Goal: Task Accomplishment & Management: Use online tool/utility

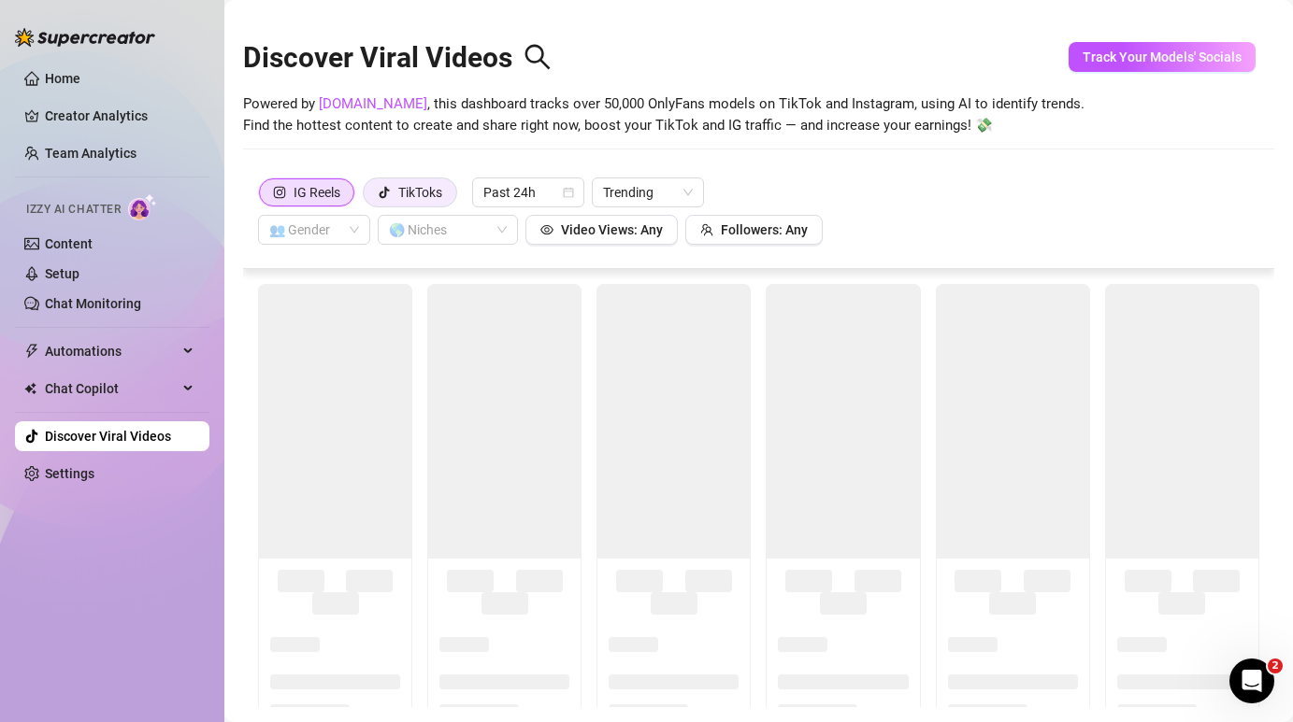
click at [417, 191] on div "TikToks" at bounding box center [420, 193] width 44 height 28
click at [368, 197] on input "TikToks" at bounding box center [368, 197] width 0 height 0
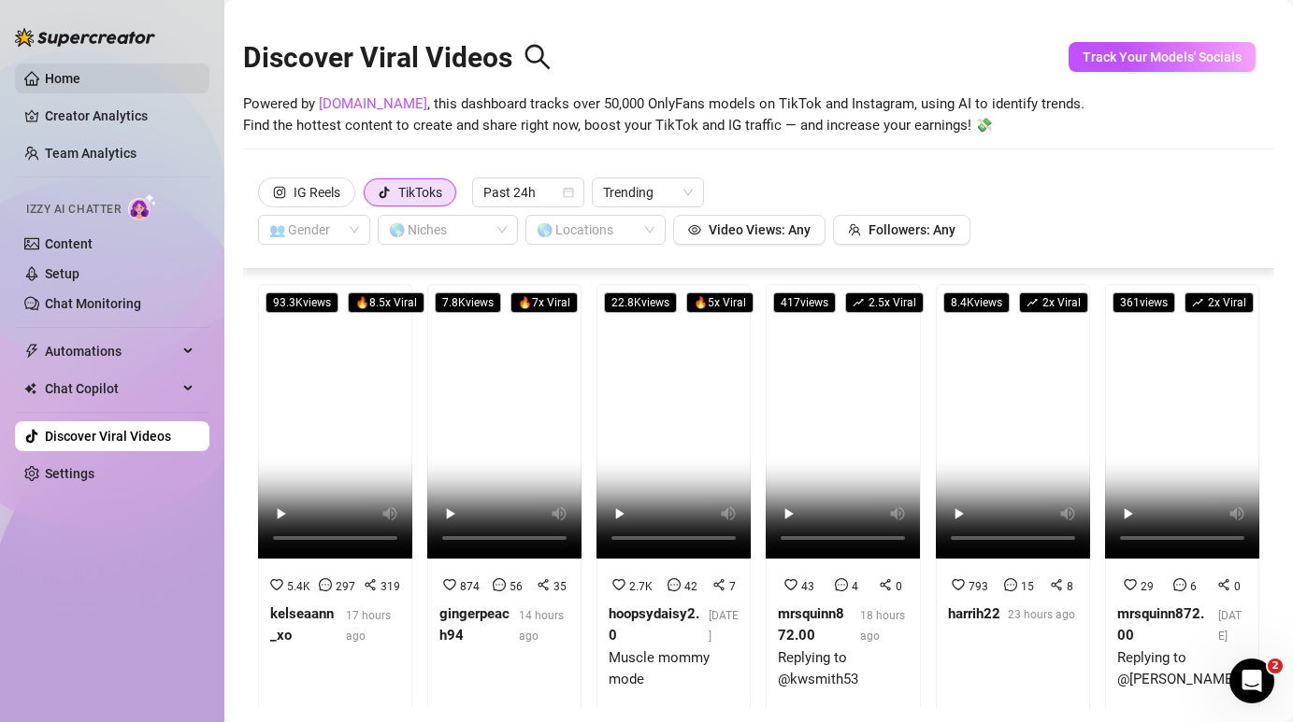
click at [64, 78] on link "Home" at bounding box center [63, 78] width 36 height 15
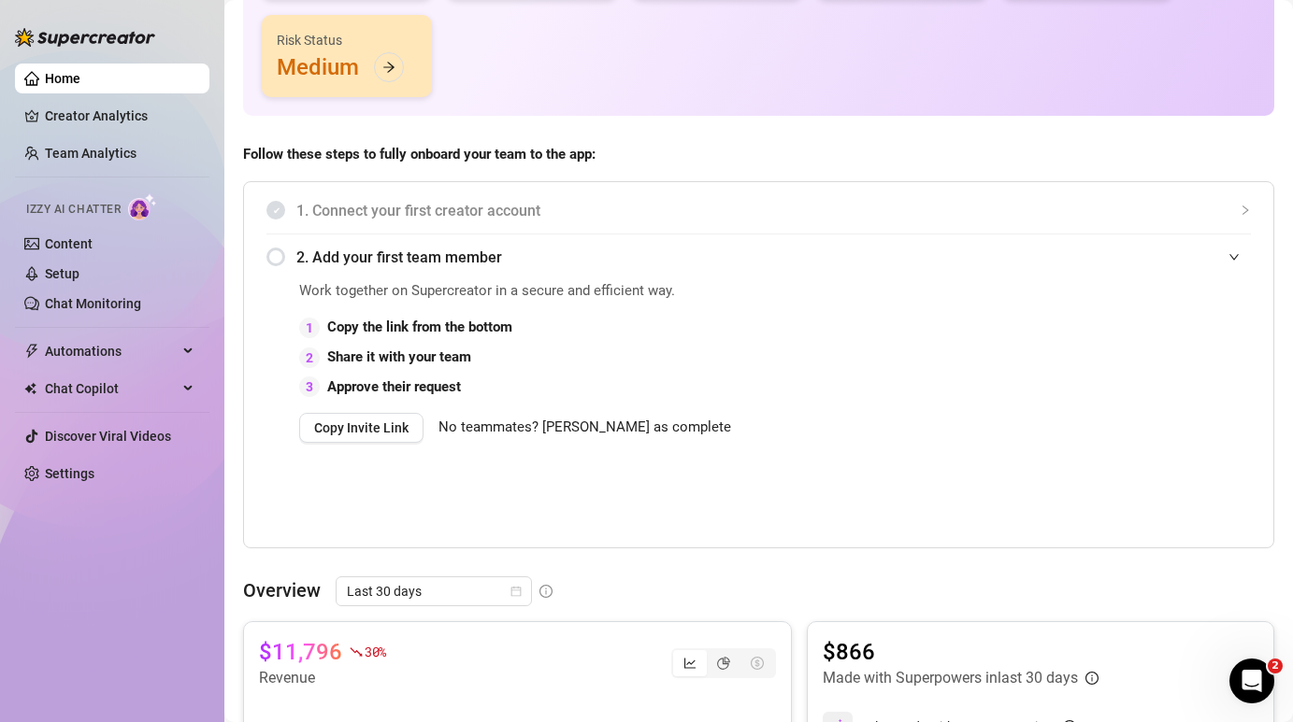
scroll to position [295, 0]
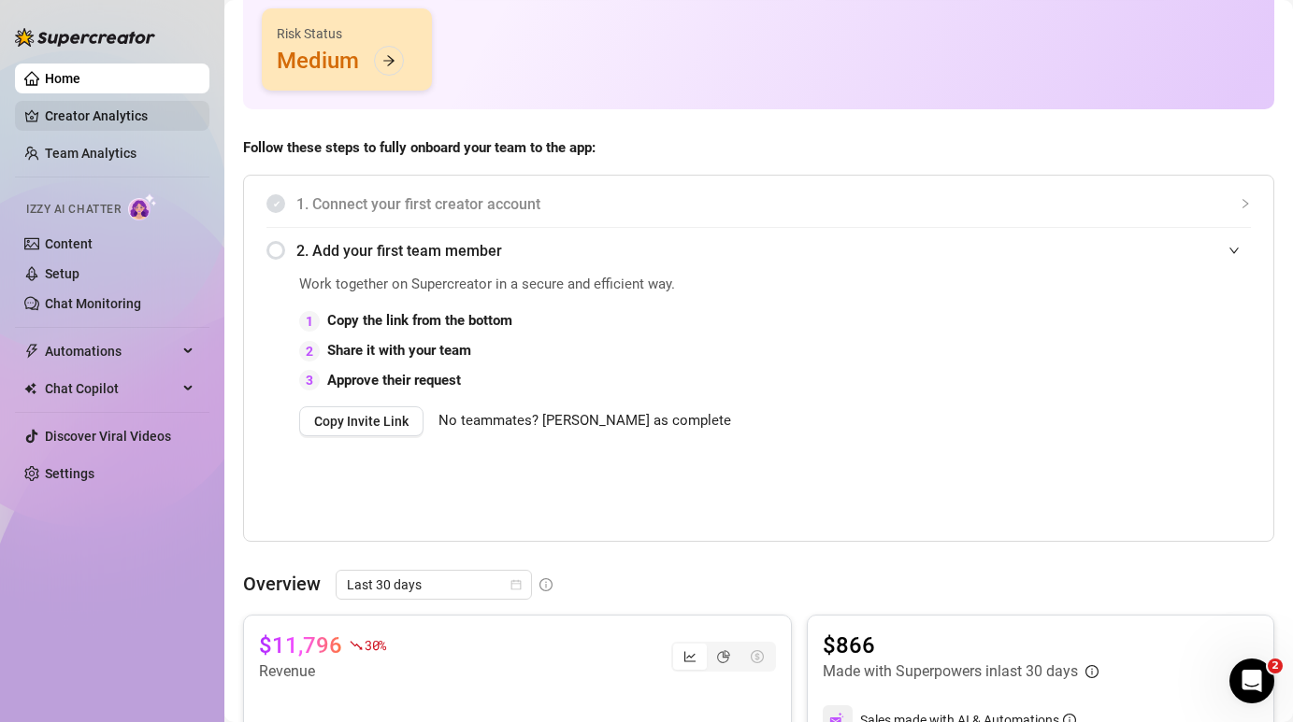
click at [120, 114] on link "Creator Analytics" at bounding box center [120, 116] width 150 height 30
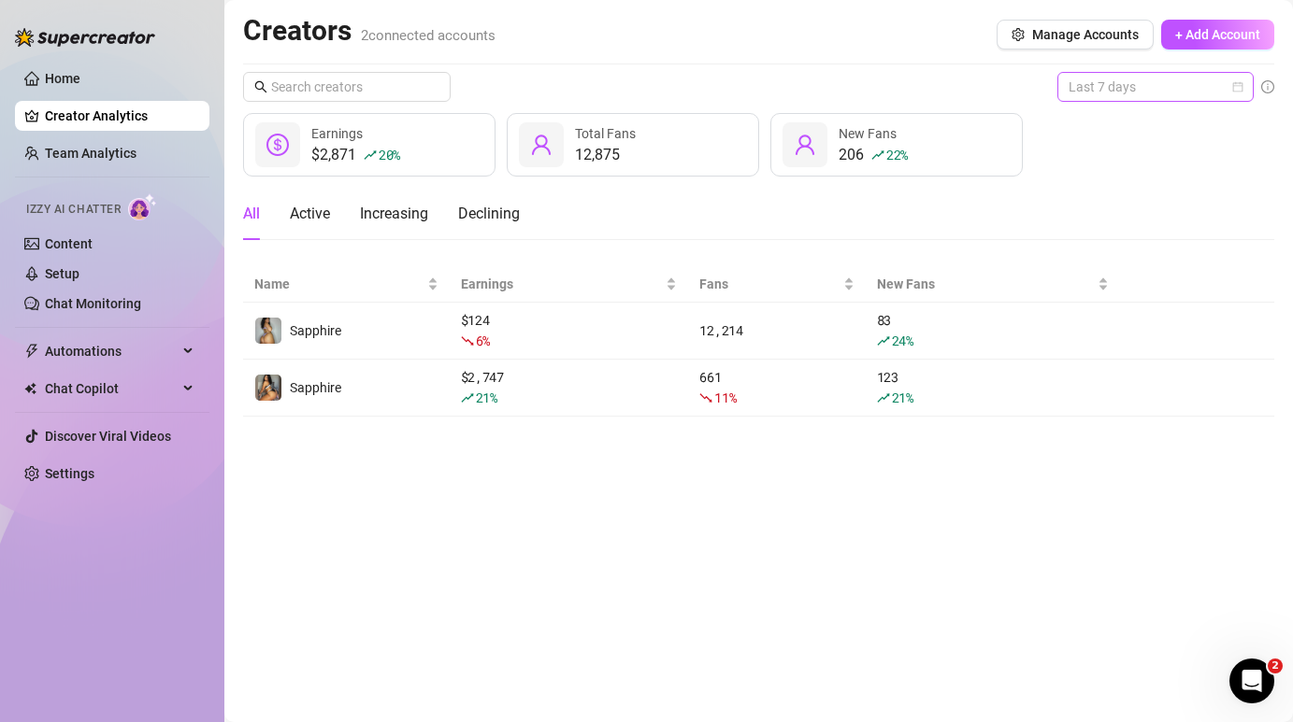
click at [1115, 80] on span "Last 7 days" at bounding box center [1155, 87] width 174 height 28
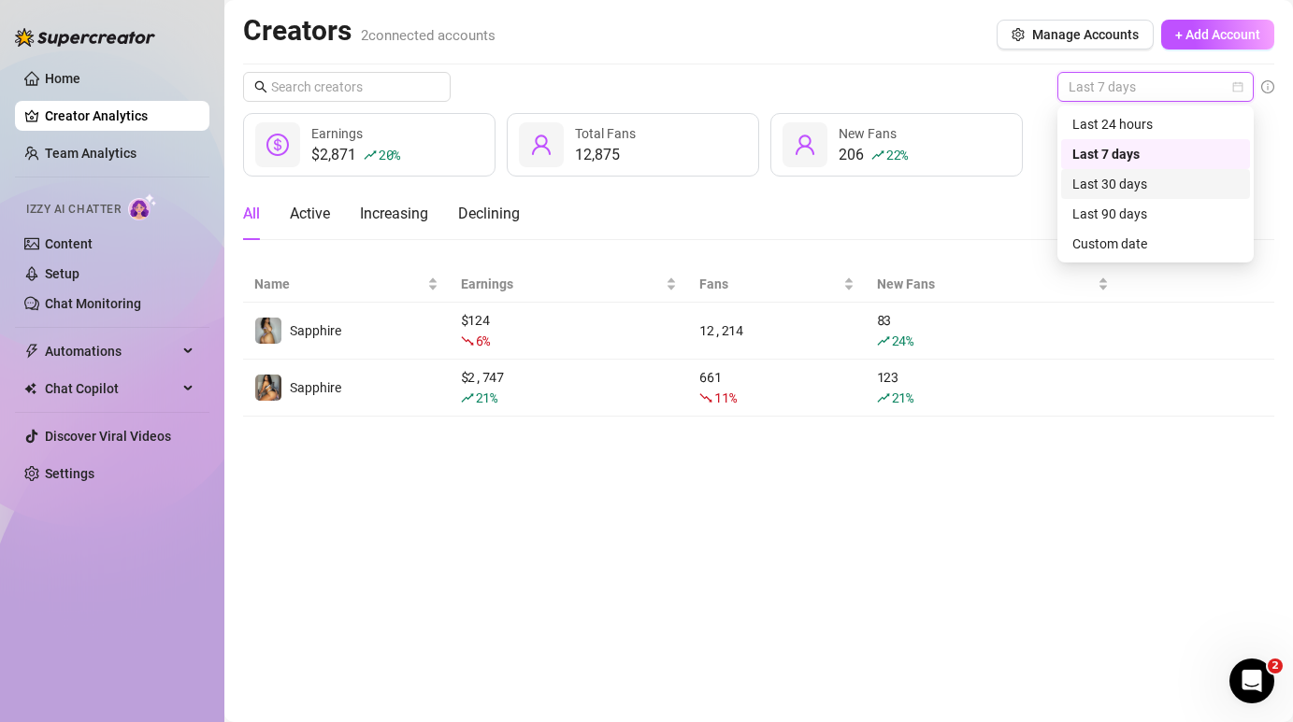
click at [1099, 187] on div "Last 30 days" at bounding box center [1155, 184] width 166 height 21
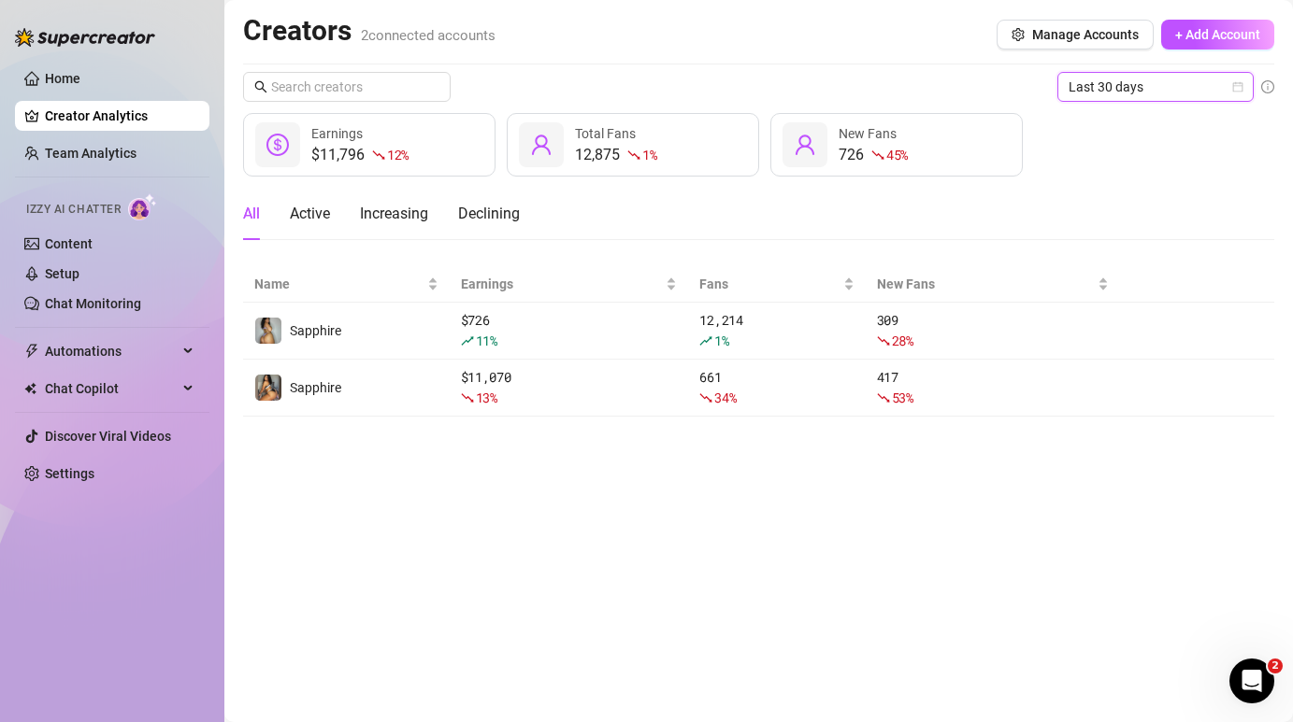
click at [1071, 89] on span "Last 30 days" at bounding box center [1155, 87] width 174 height 28
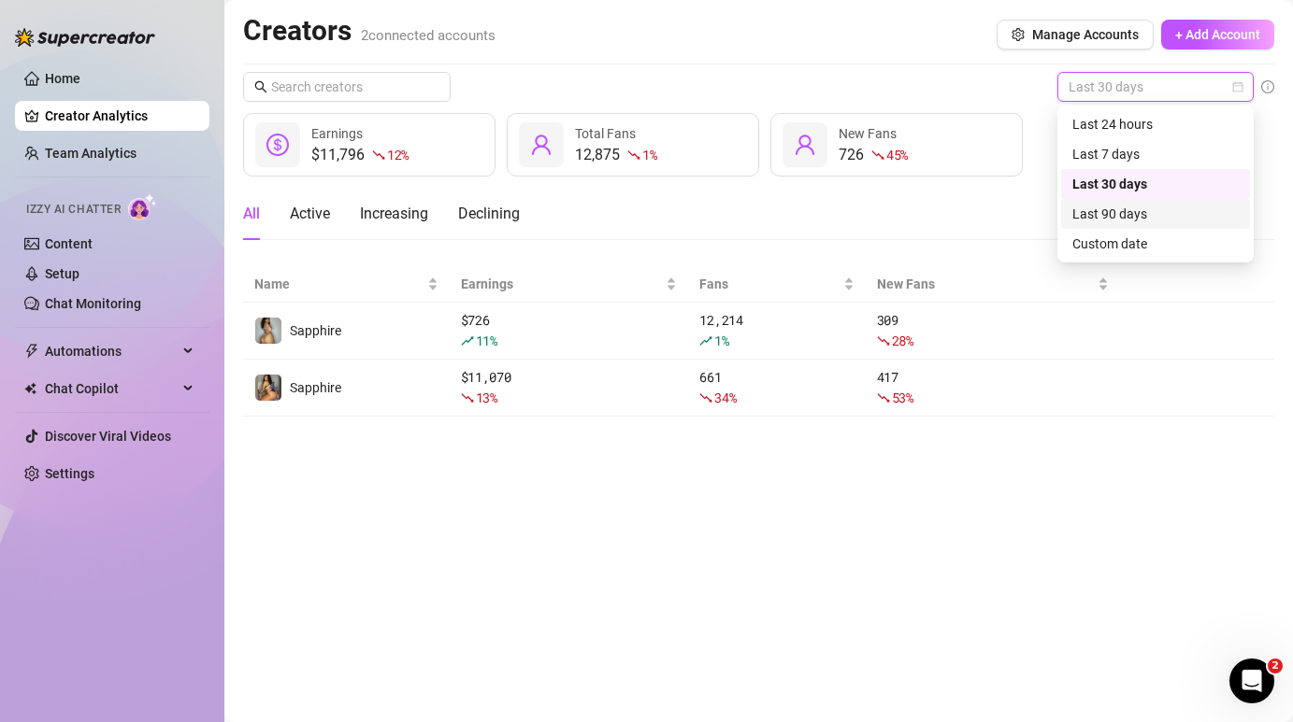
click at [1084, 224] on div "Last 90 days" at bounding box center [1155, 214] width 189 height 30
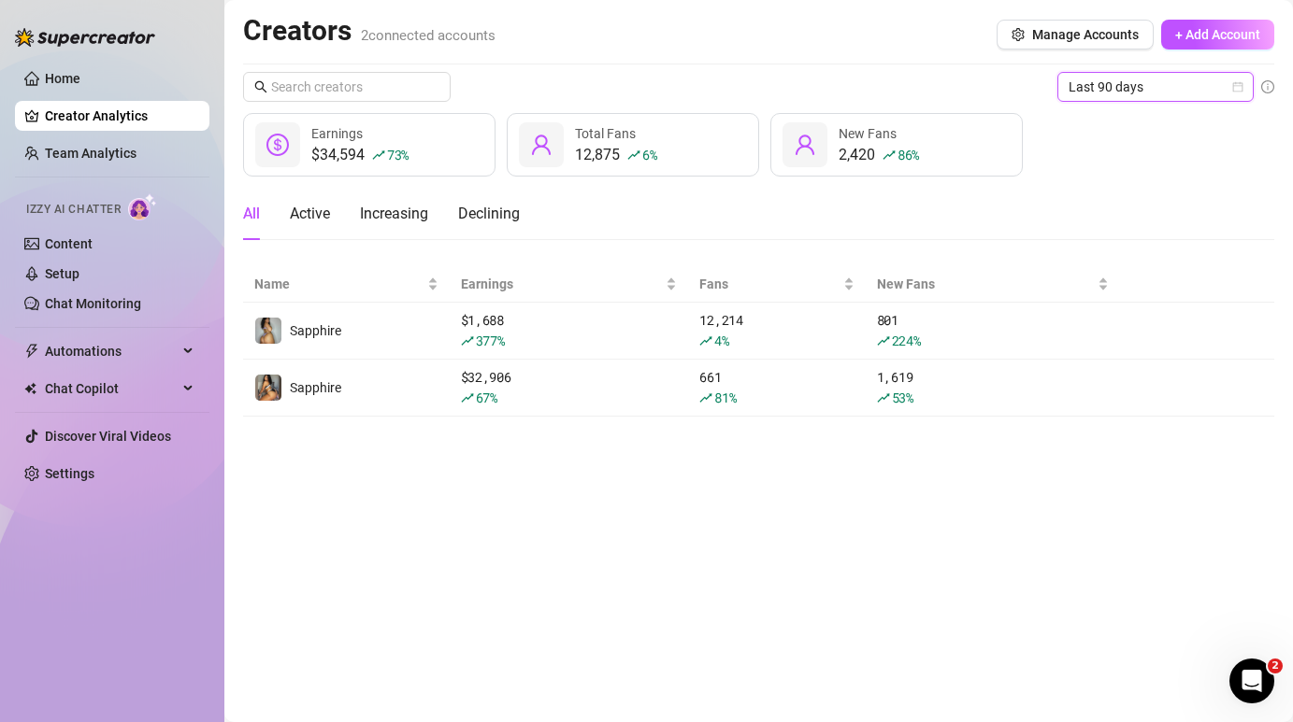
click at [1092, 77] on span "Last 90 days" at bounding box center [1155, 87] width 174 height 28
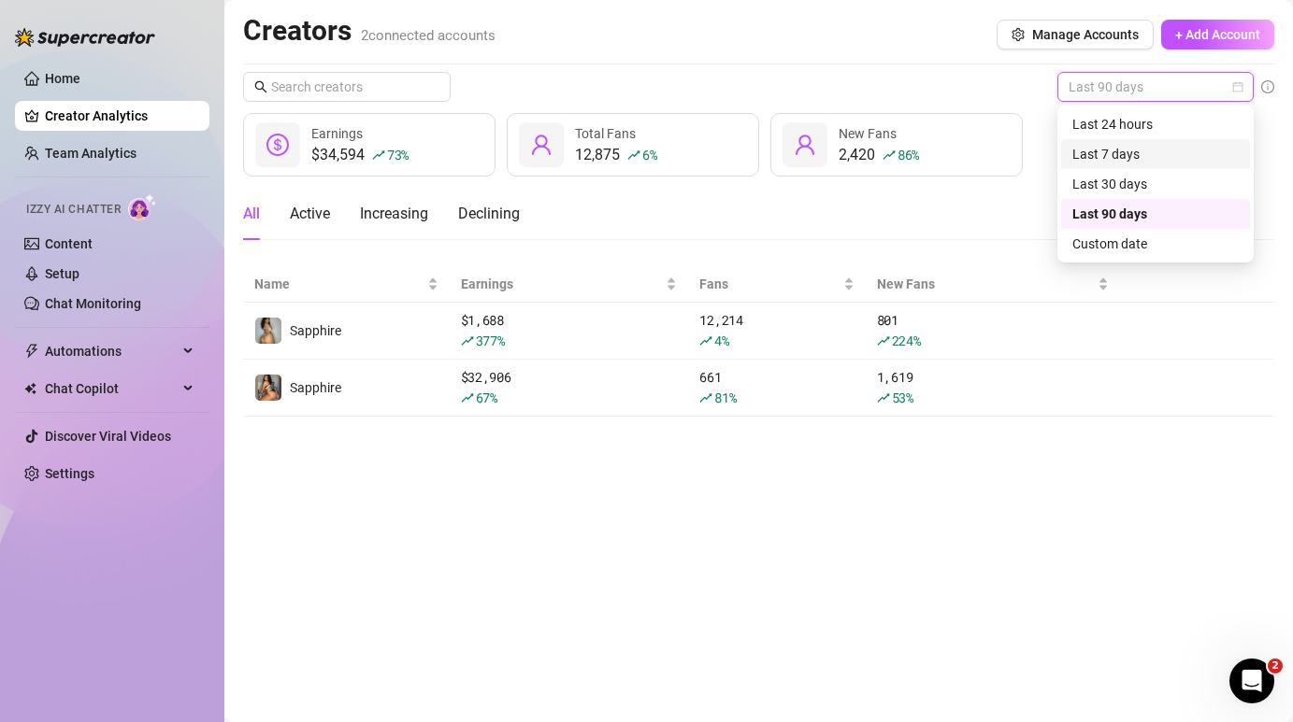
click at [1083, 158] on div "Last 7 days" at bounding box center [1155, 154] width 166 height 21
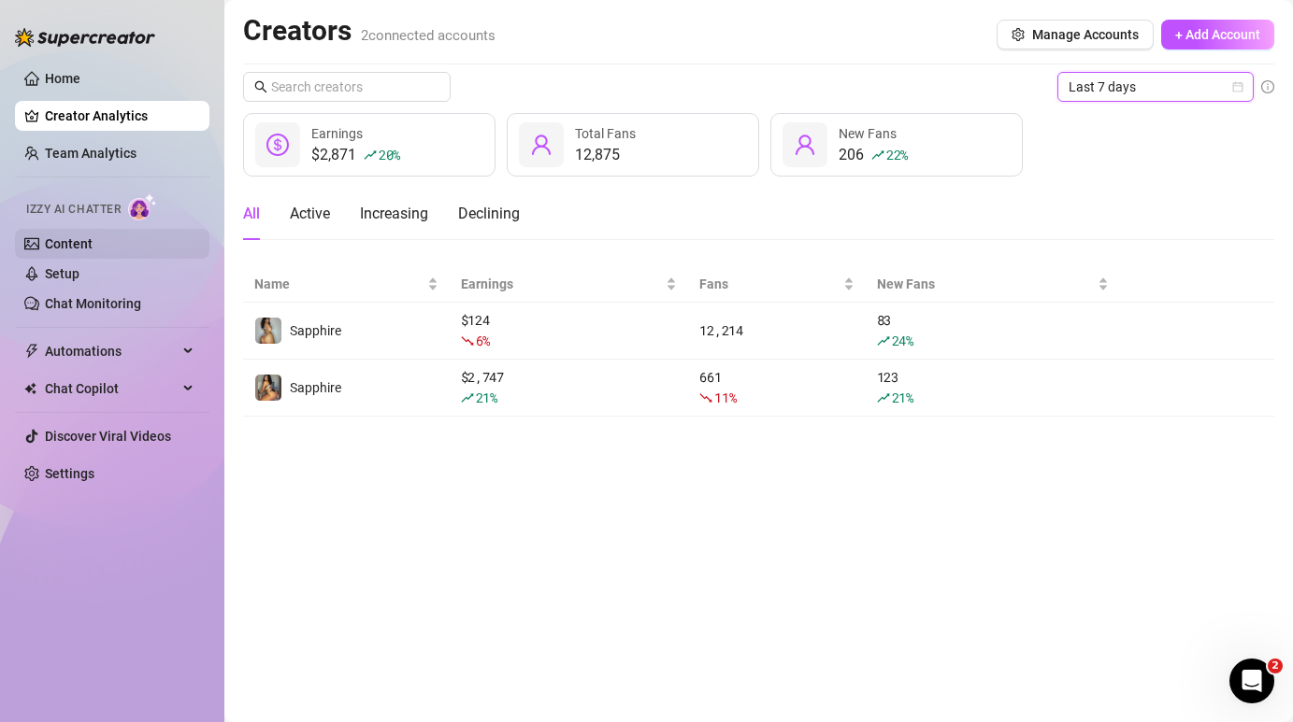
click at [79, 245] on link "Content" at bounding box center [69, 243] width 48 height 15
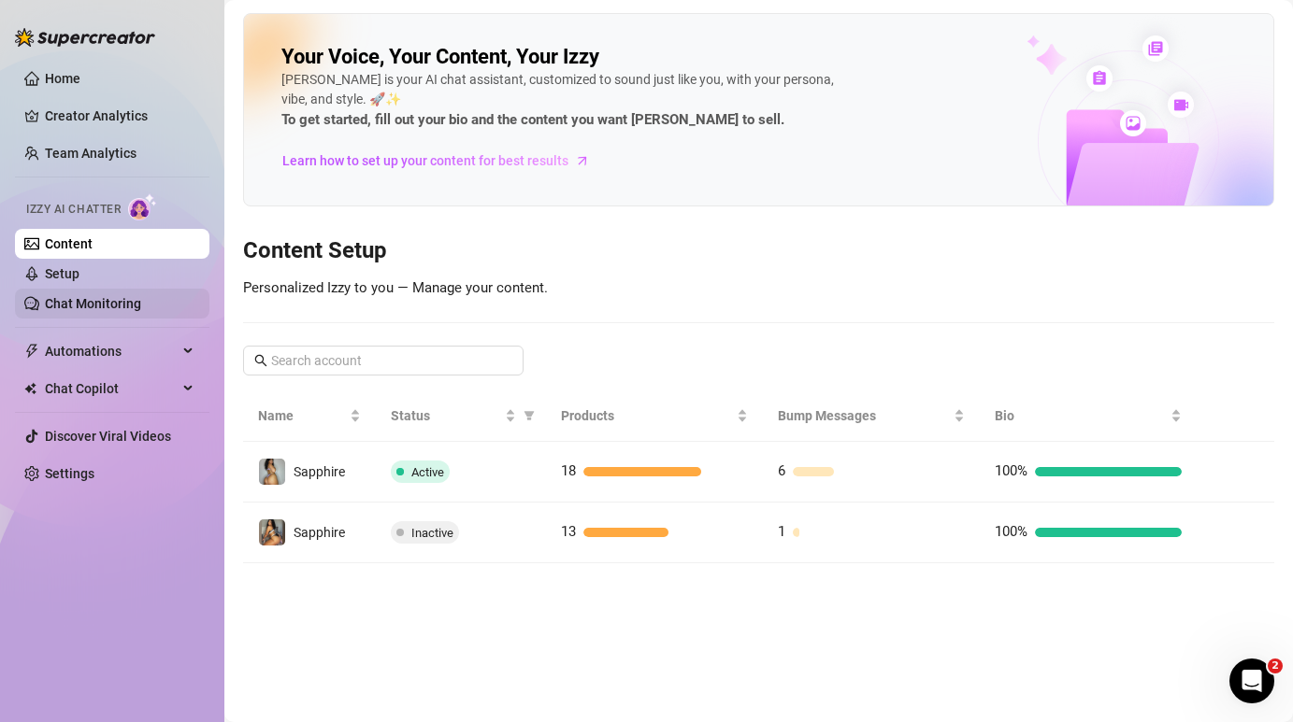
click at [103, 298] on link "Chat Monitoring" at bounding box center [93, 303] width 96 height 15
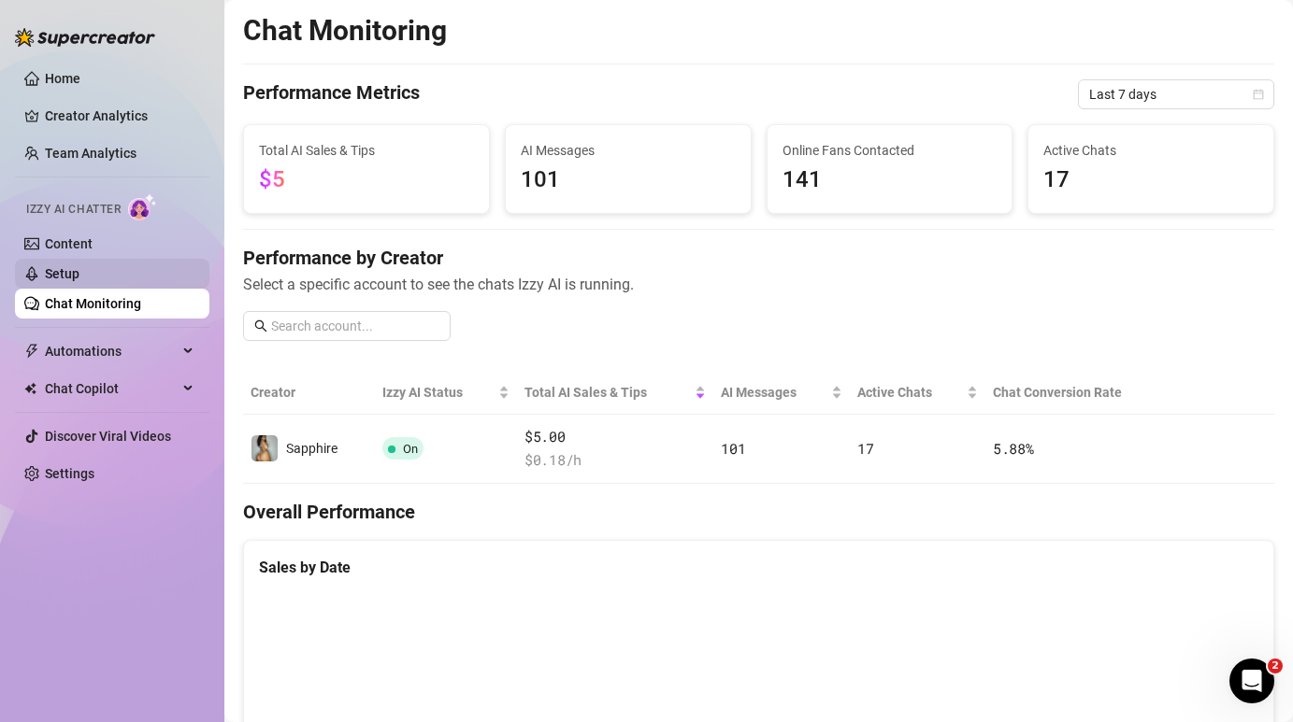
click at [79, 274] on link "Setup" at bounding box center [62, 273] width 35 height 15
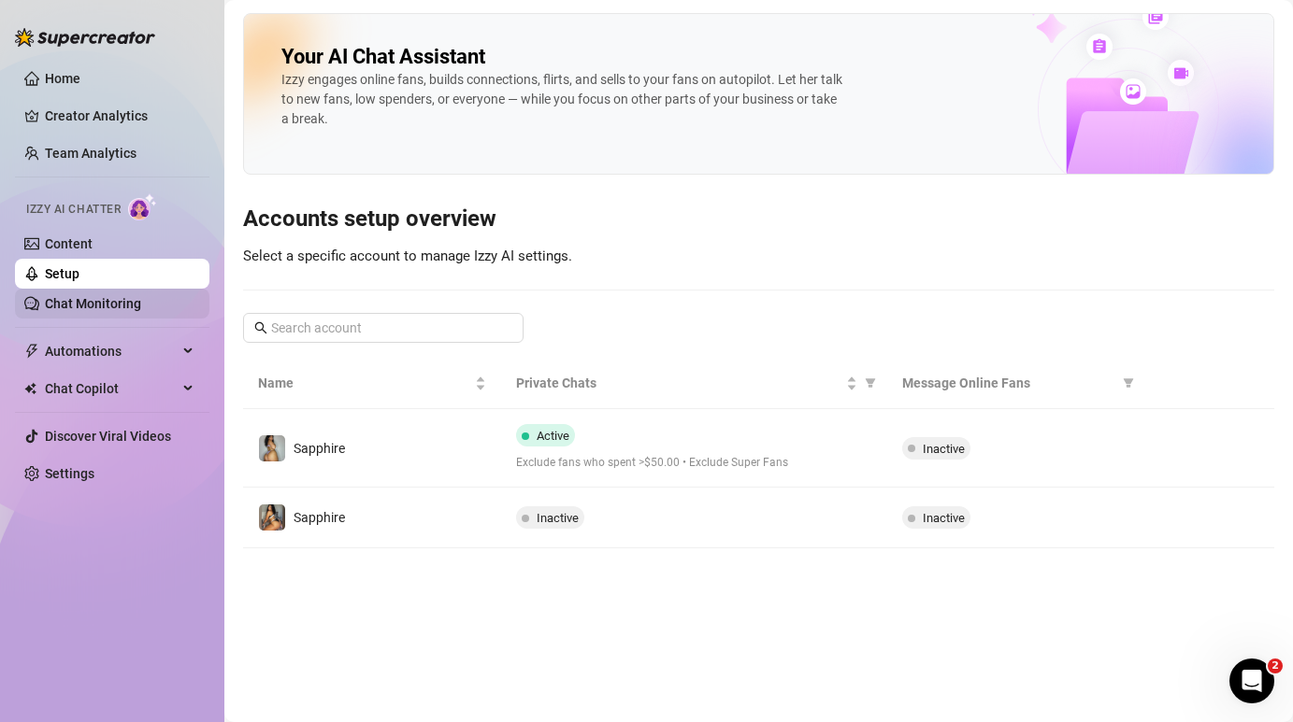
click at [92, 307] on link "Chat Monitoring" at bounding box center [93, 303] width 96 height 15
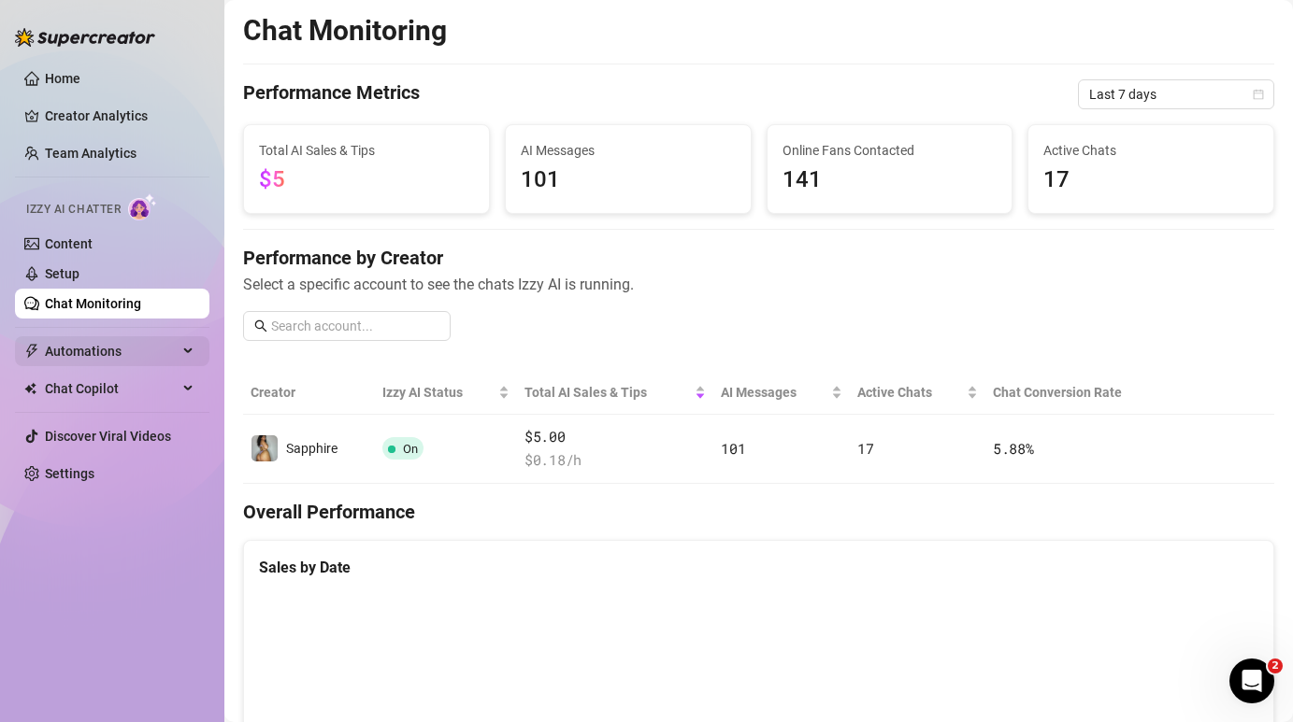
click at [83, 351] on span "Automations" at bounding box center [111, 351] width 133 height 30
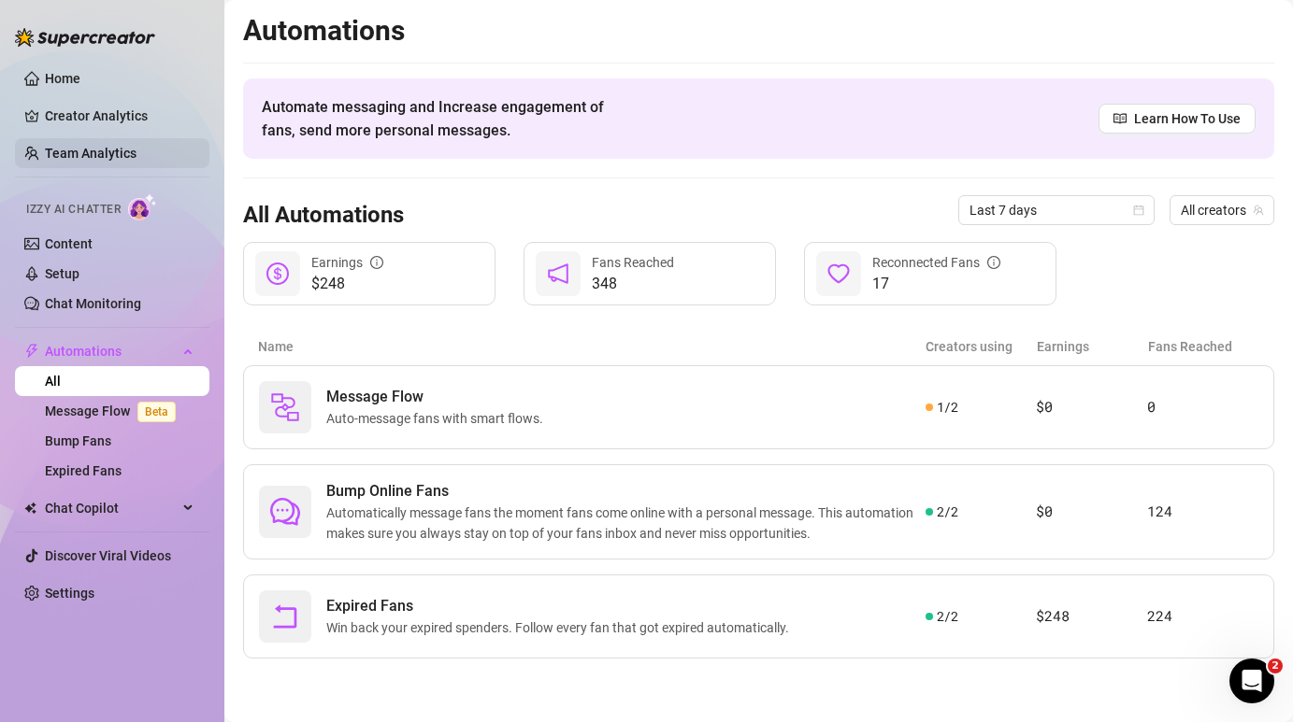
click at [71, 161] on link "Team Analytics" at bounding box center [91, 153] width 92 height 15
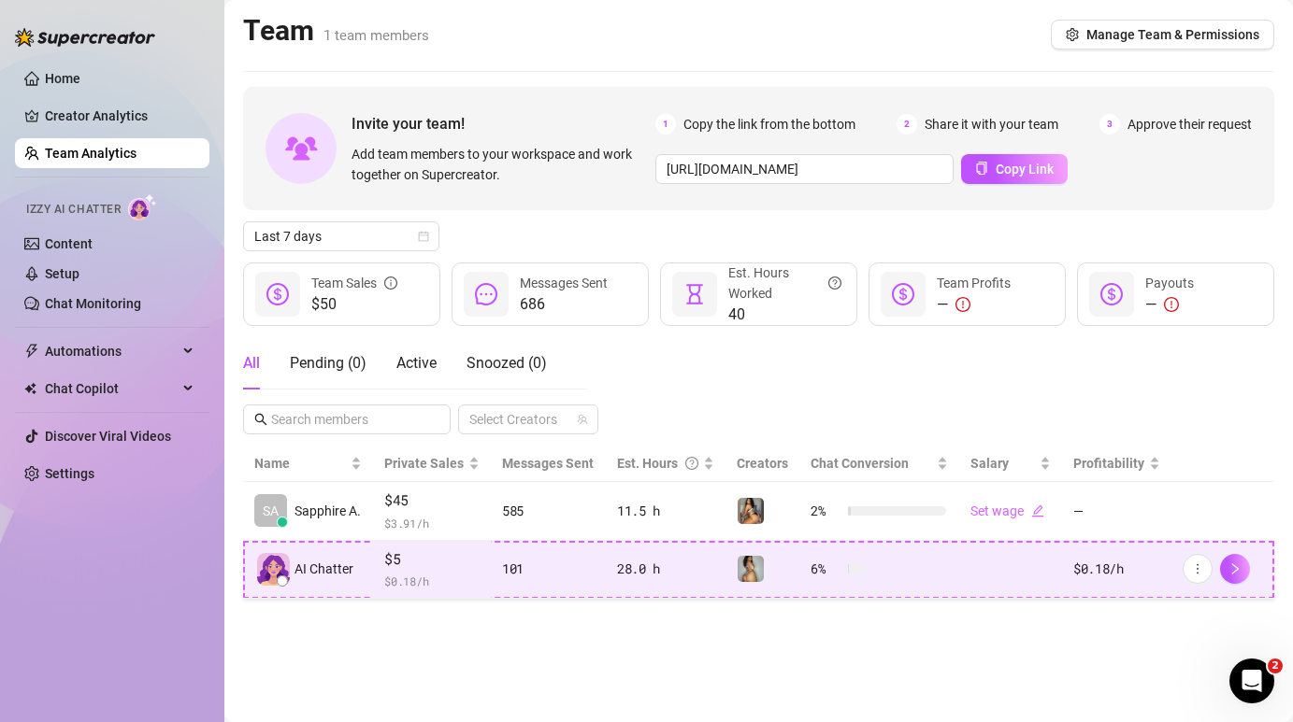
click at [518, 593] on td "101" at bounding box center [548, 570] width 115 height 59
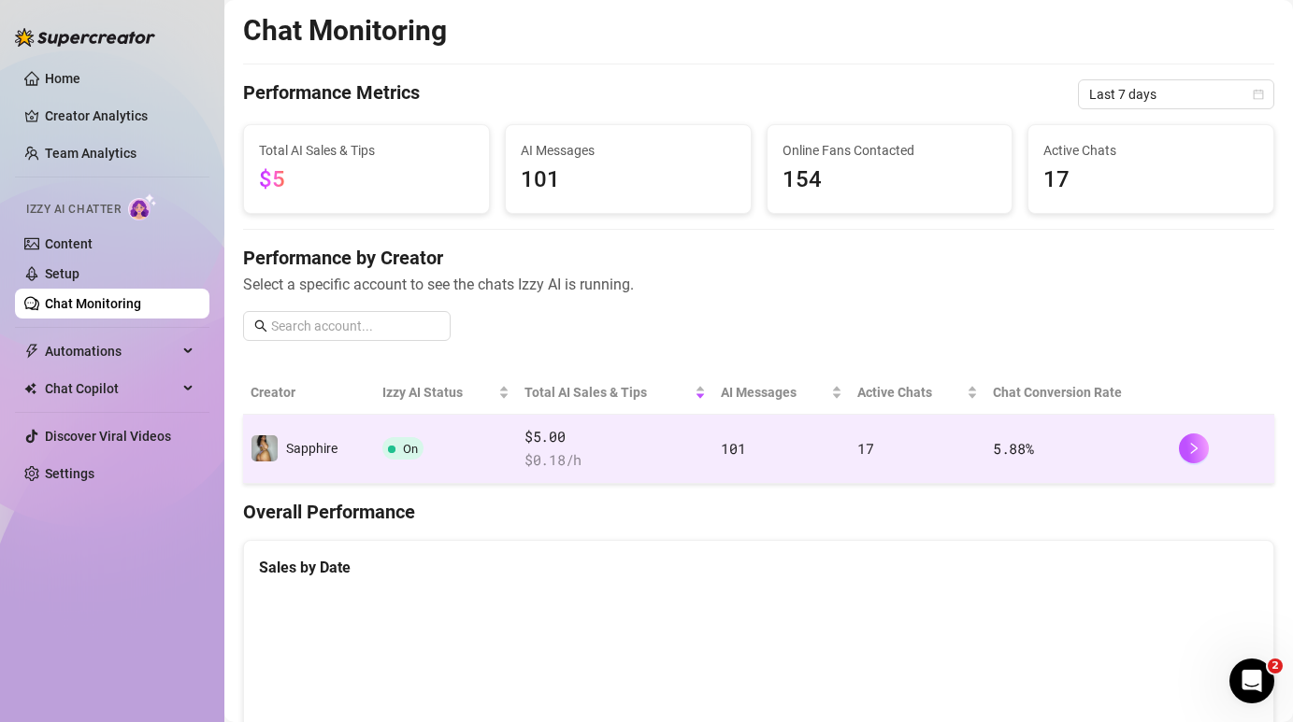
click at [276, 428] on td "Sapphire" at bounding box center [309, 449] width 132 height 69
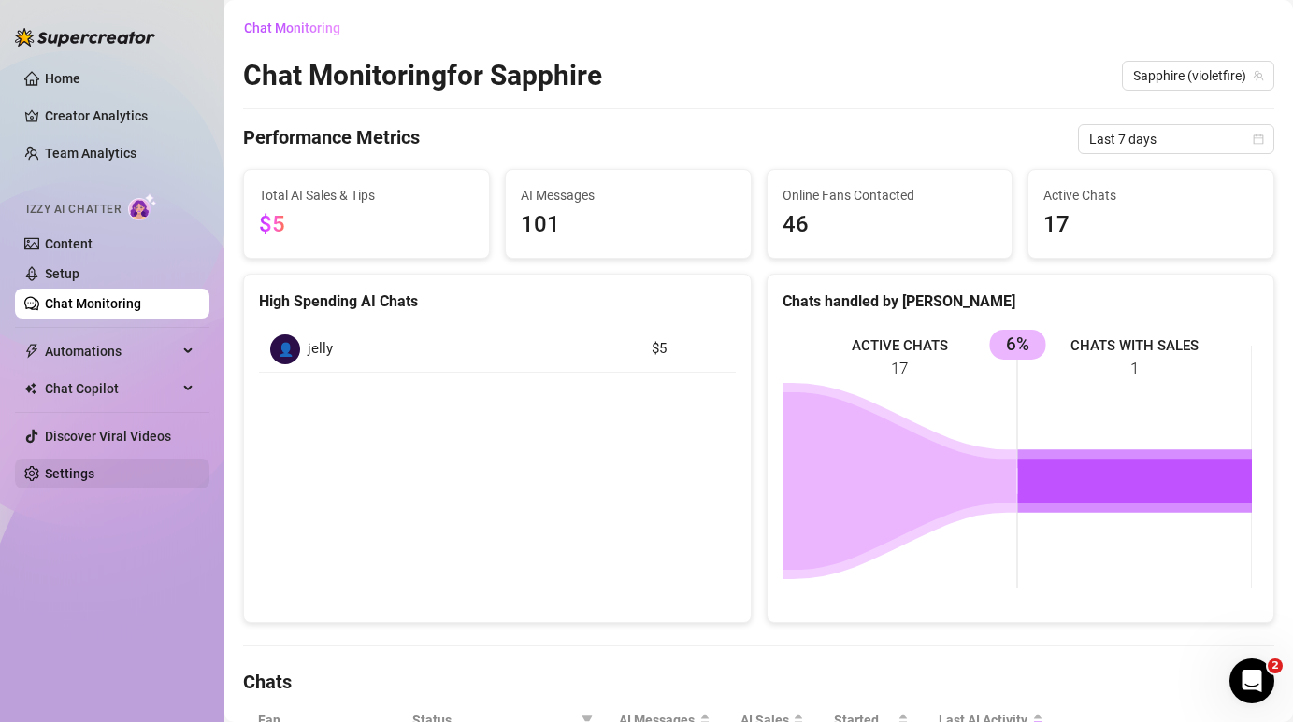
click at [64, 471] on link "Settings" at bounding box center [70, 473] width 50 height 15
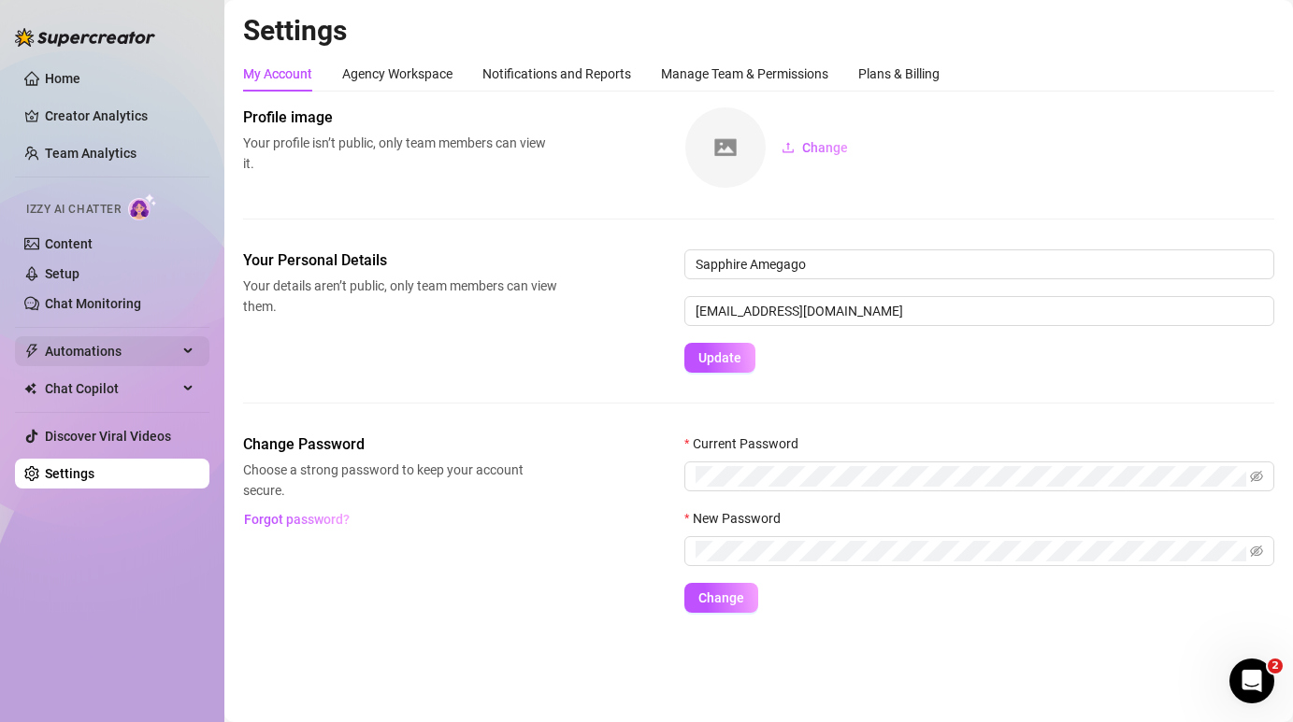
click at [112, 336] on span "Automations" at bounding box center [111, 351] width 133 height 30
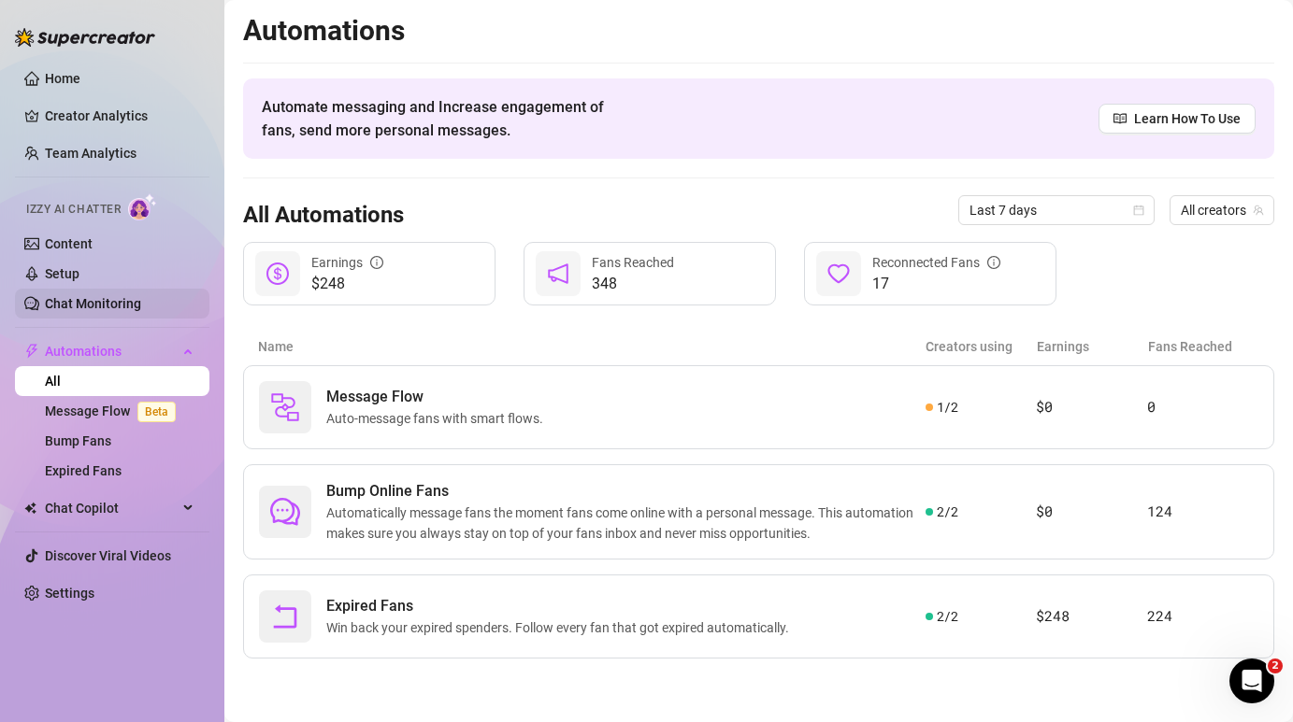
click at [99, 307] on link "Chat Monitoring" at bounding box center [93, 303] width 96 height 15
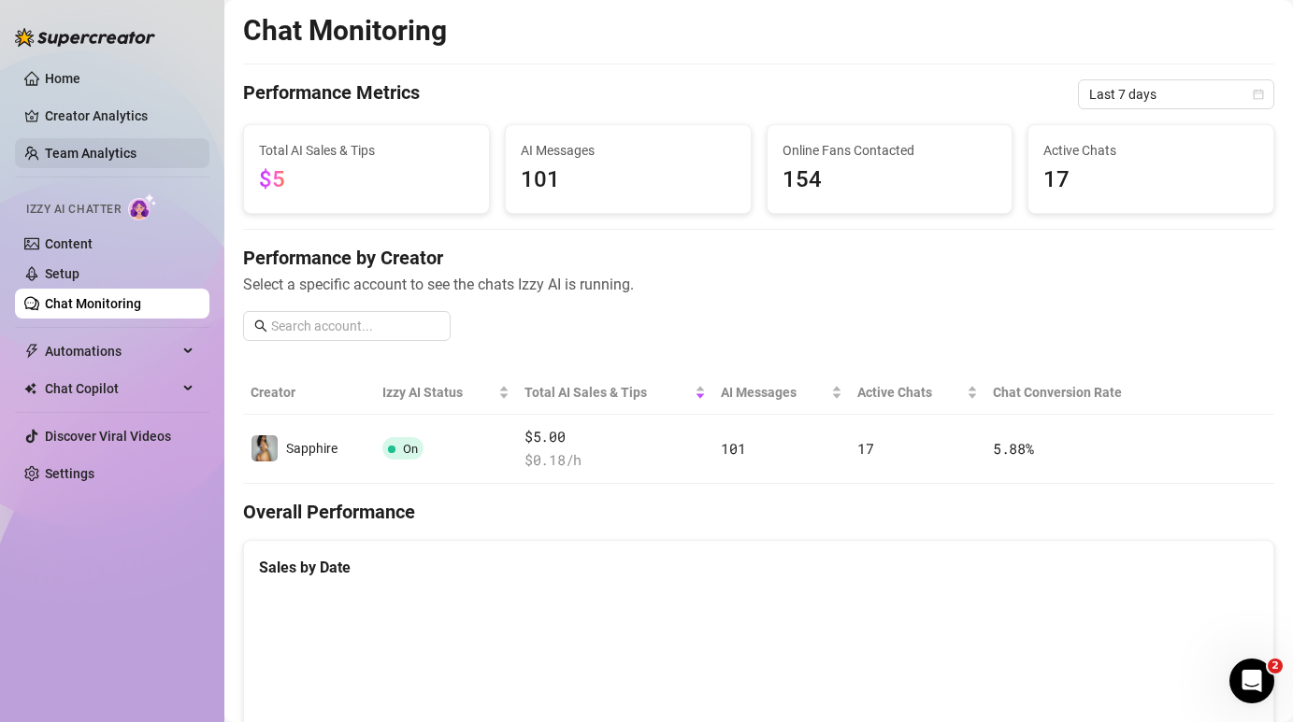
click at [133, 158] on link "Team Analytics" at bounding box center [91, 153] width 92 height 15
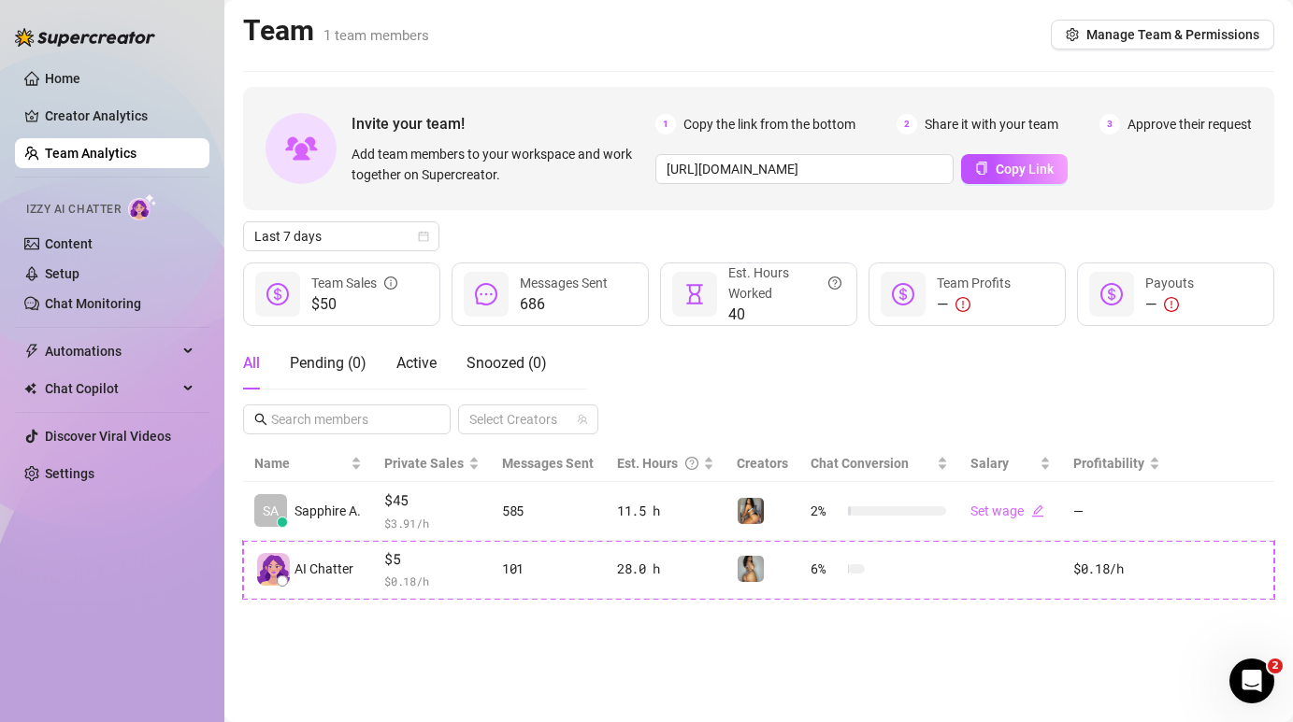
click at [136, 146] on link "Team Analytics" at bounding box center [91, 153] width 92 height 15
click at [92, 104] on link "Creator Analytics" at bounding box center [120, 116] width 150 height 30
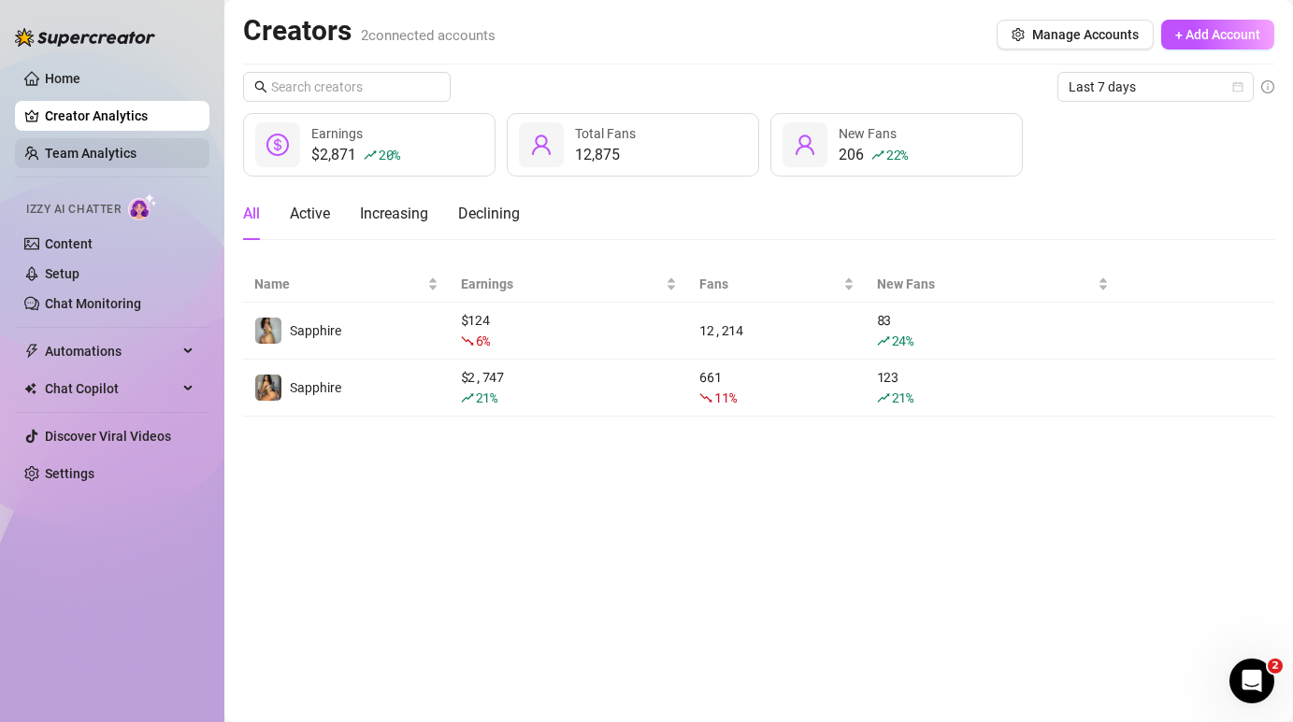
click at [107, 150] on link "Team Analytics" at bounding box center [91, 153] width 92 height 15
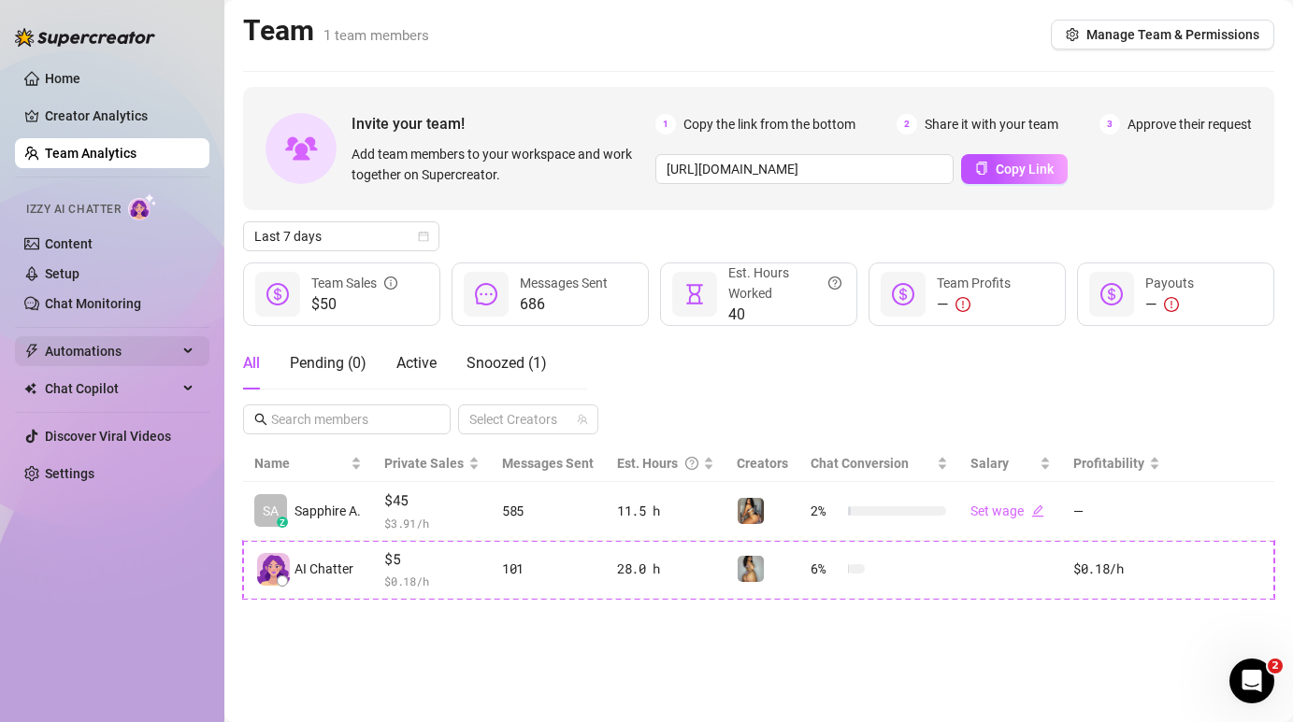
click at [71, 362] on span "Automations" at bounding box center [111, 351] width 133 height 30
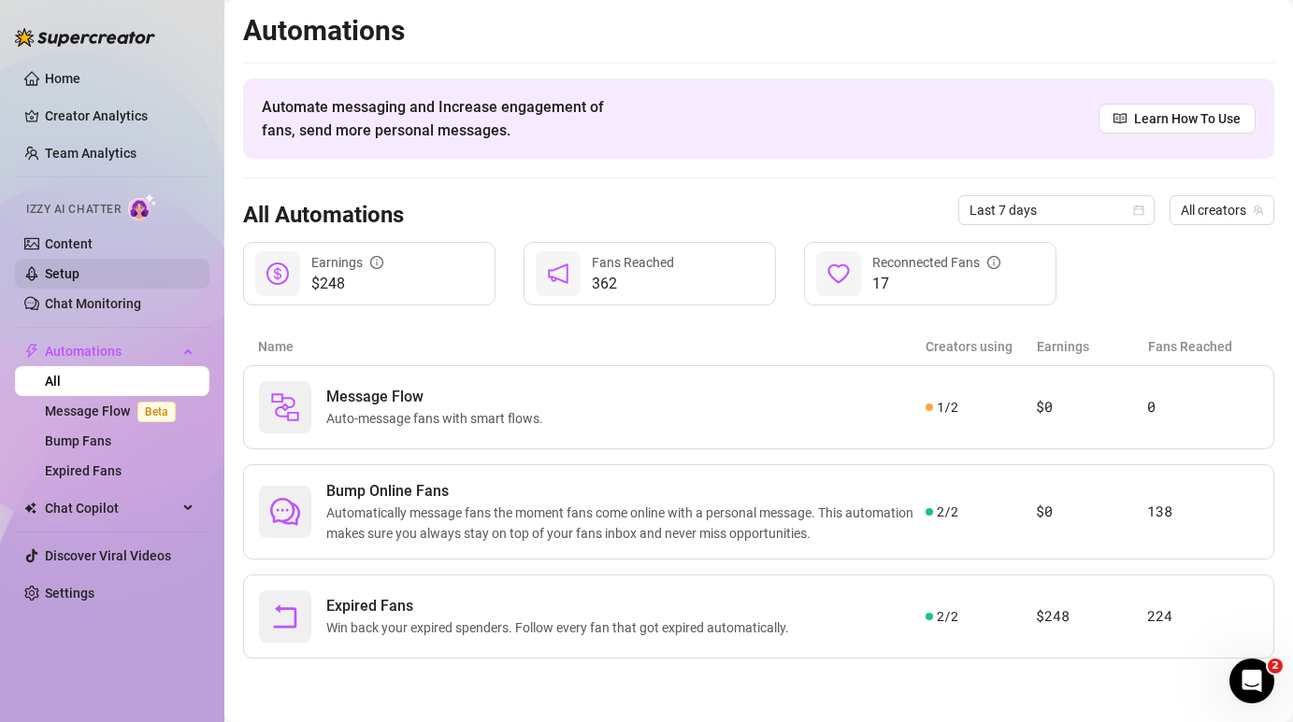
click at [79, 273] on link "Setup" at bounding box center [62, 273] width 35 height 15
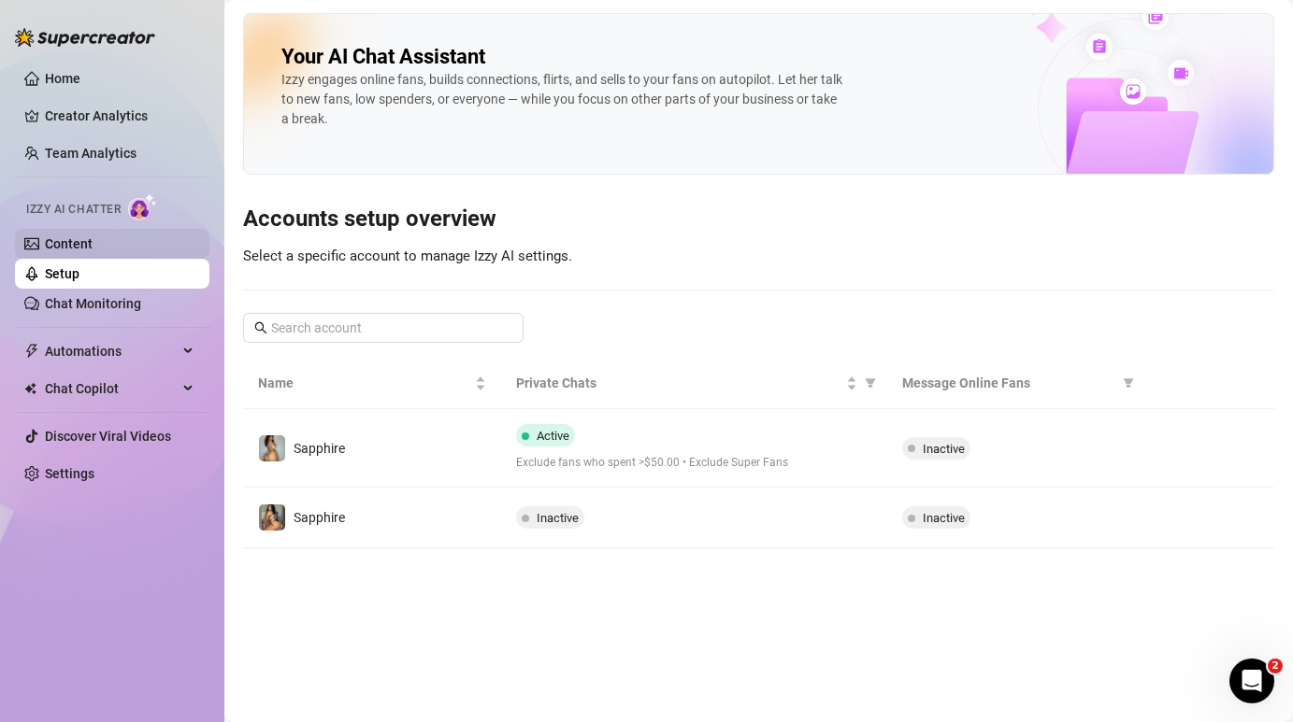
click at [86, 239] on link "Content" at bounding box center [69, 243] width 48 height 15
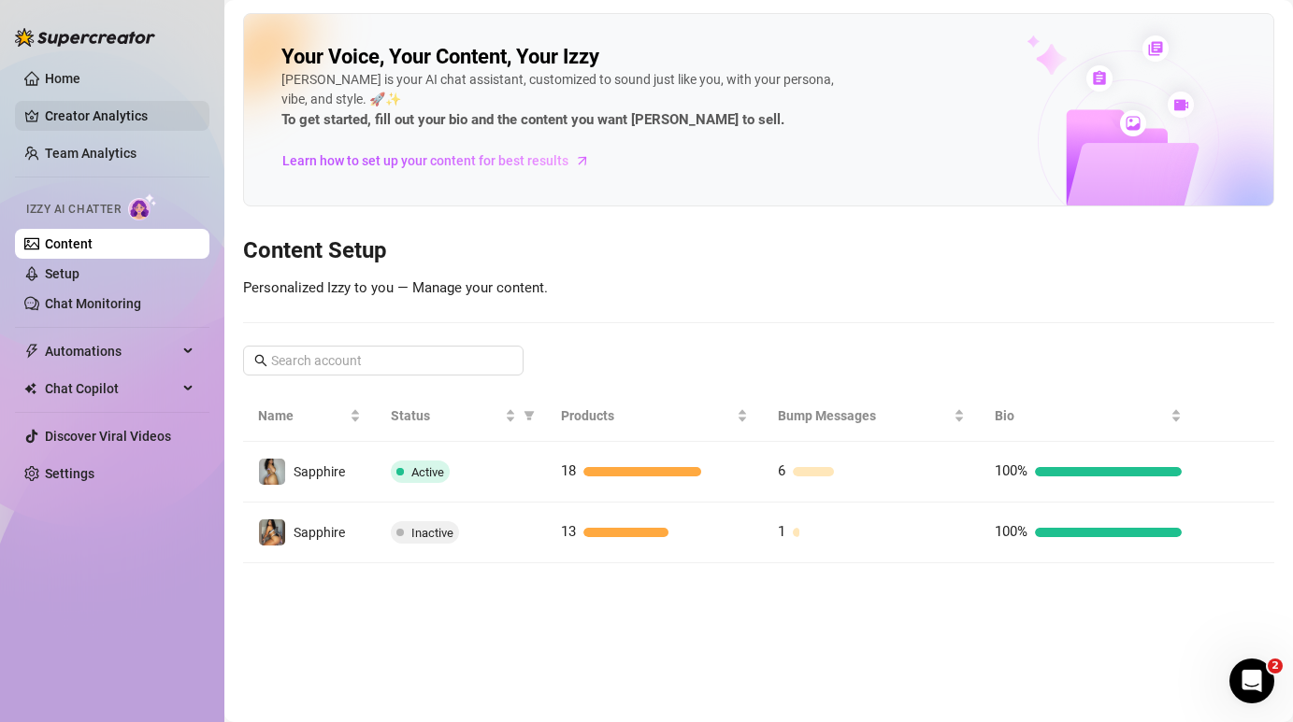
click at [111, 121] on link "Creator Analytics" at bounding box center [120, 116] width 150 height 30
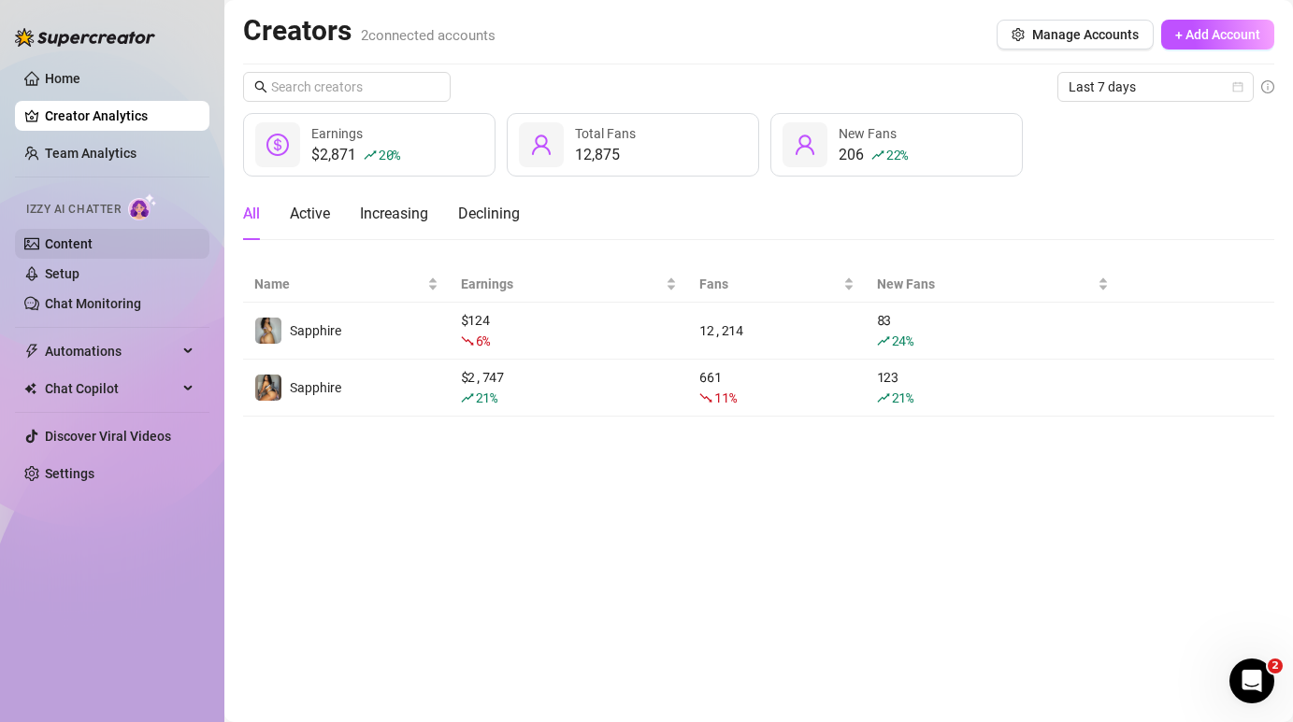
click at [93, 250] on link "Content" at bounding box center [69, 243] width 48 height 15
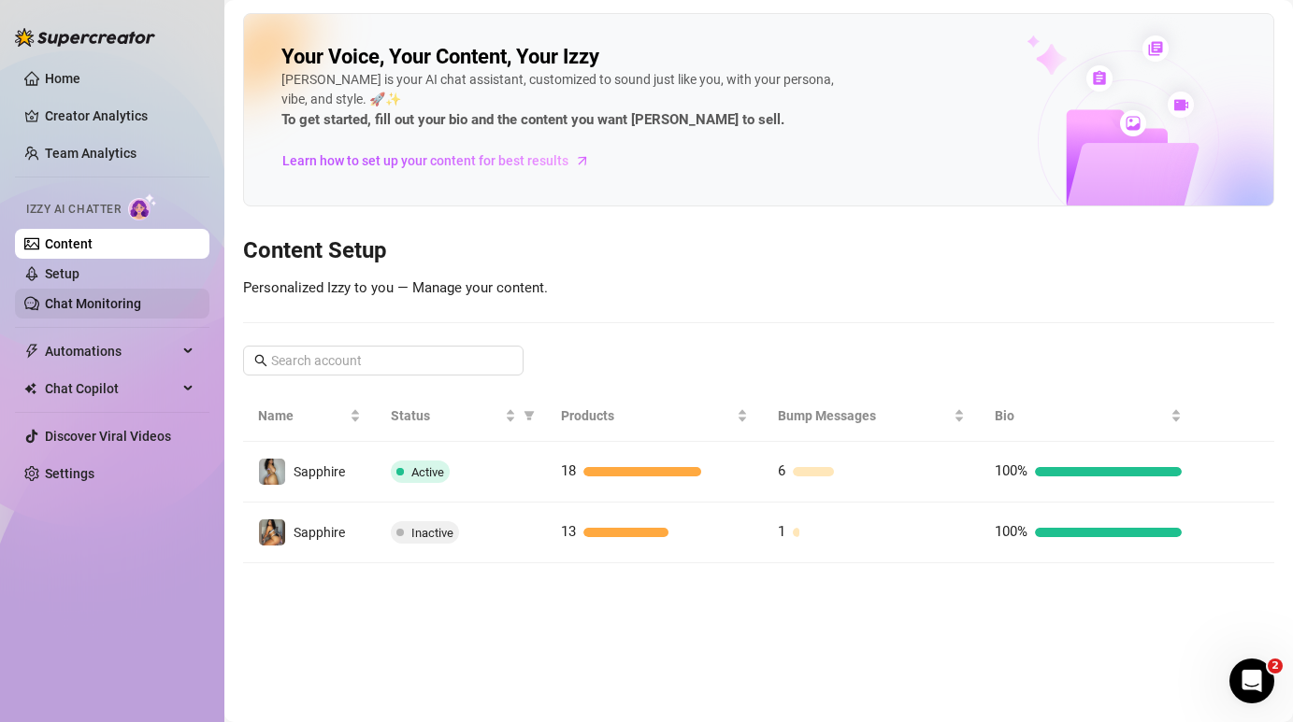
click at [114, 301] on link "Chat Monitoring" at bounding box center [93, 303] width 96 height 15
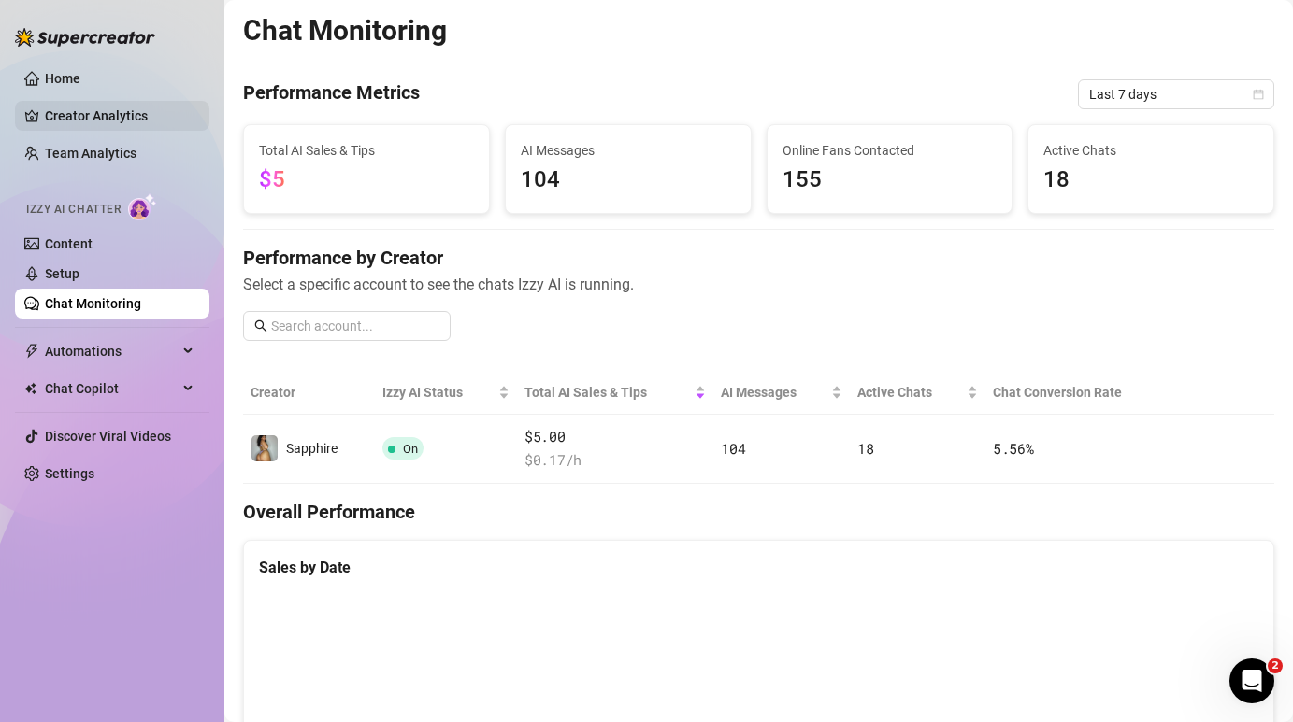
click at [106, 123] on link "Creator Analytics" at bounding box center [120, 116] width 150 height 30
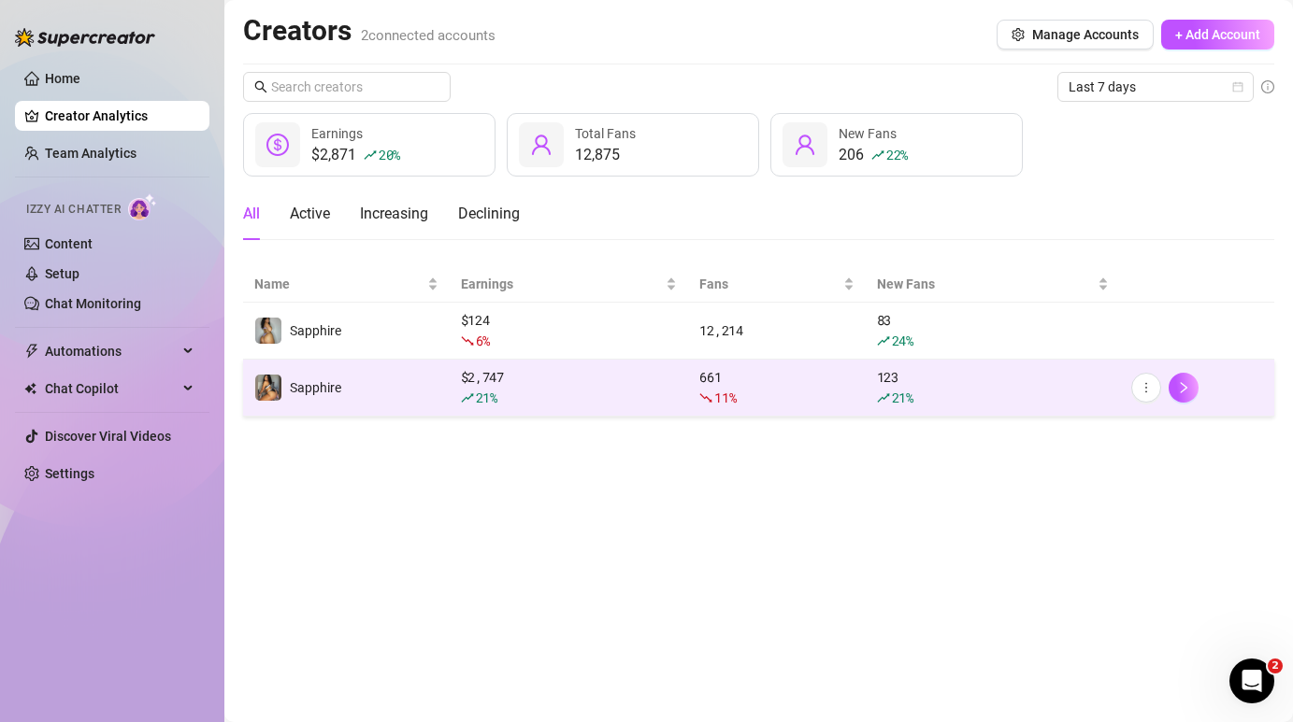
click at [370, 392] on td "Sapphire" at bounding box center [346, 388] width 207 height 57
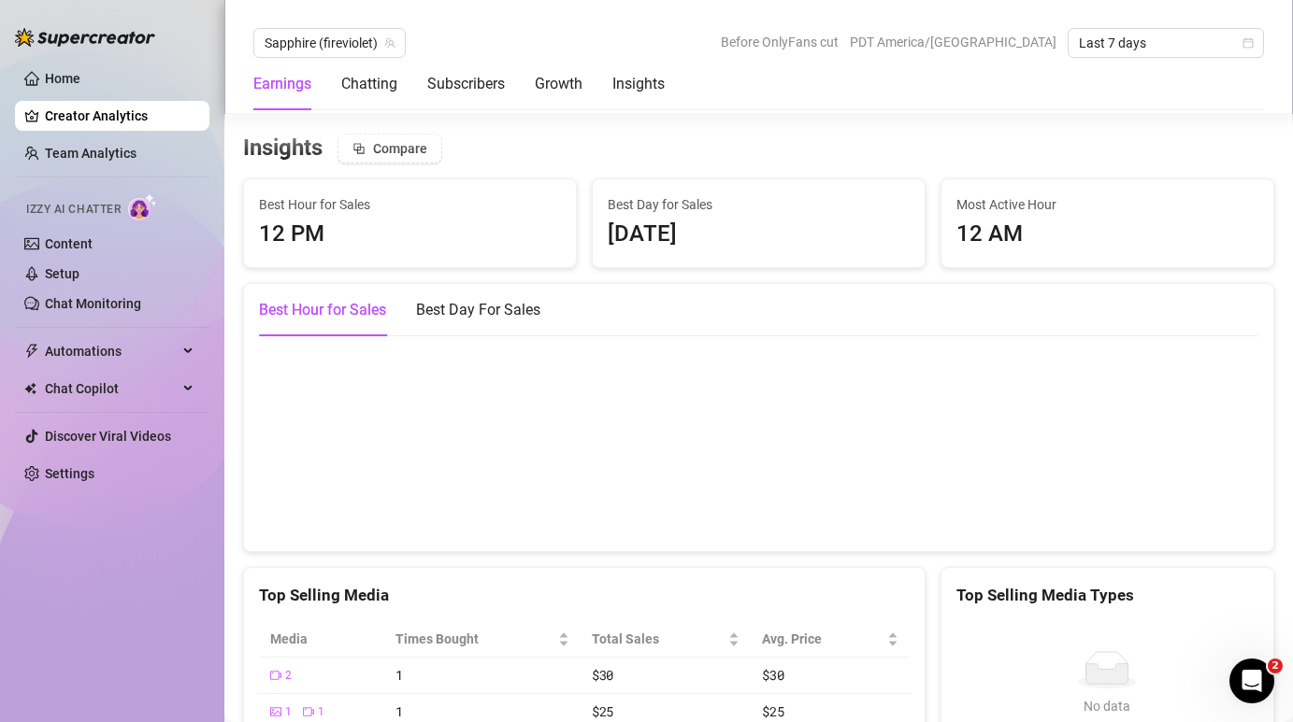
scroll to position [3154, 0]
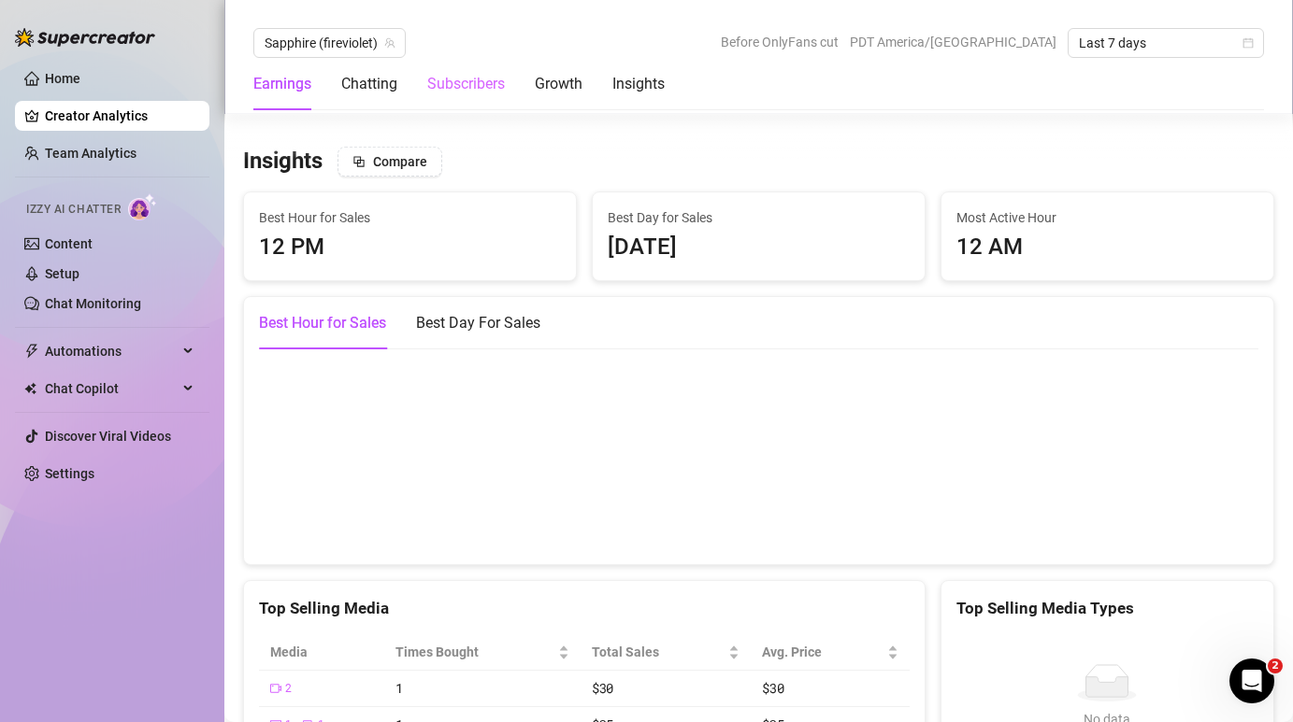
click at [489, 71] on div "Subscribers" at bounding box center [466, 84] width 78 height 52
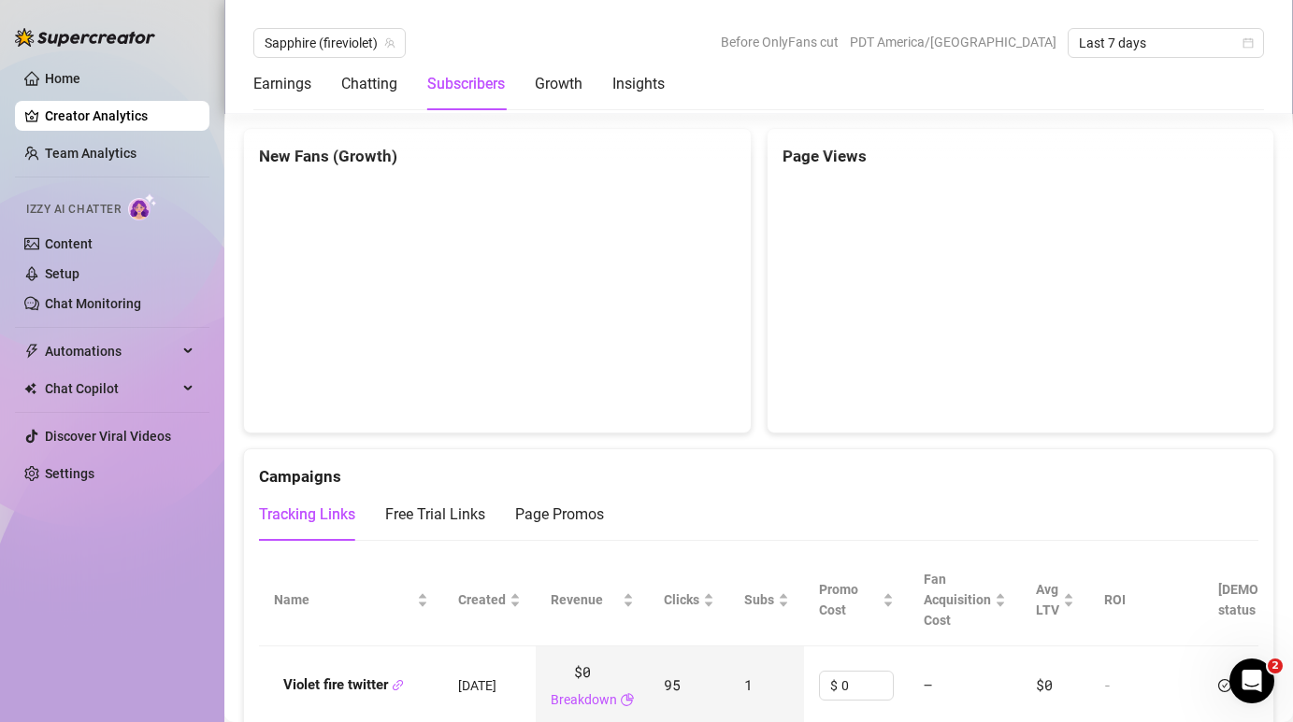
scroll to position [1741, 0]
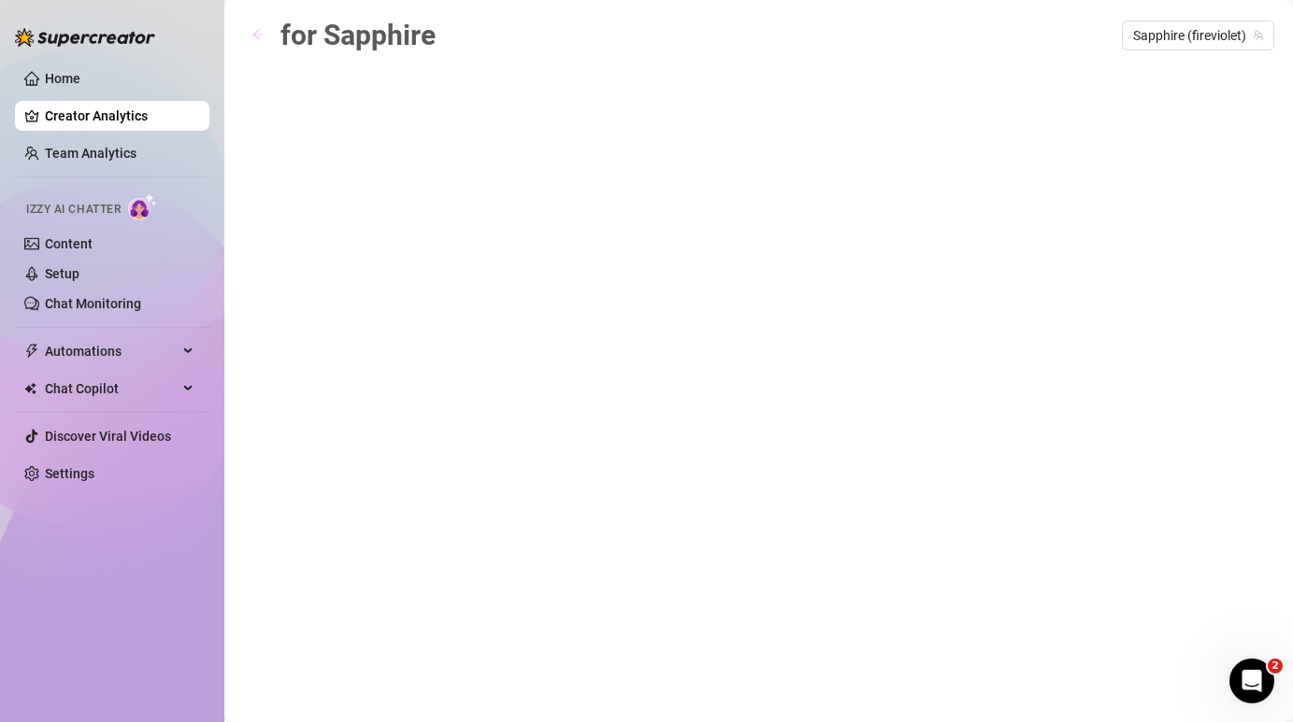
click at [253, 35] on icon "arrow-left" at bounding box center [257, 35] width 11 height 10
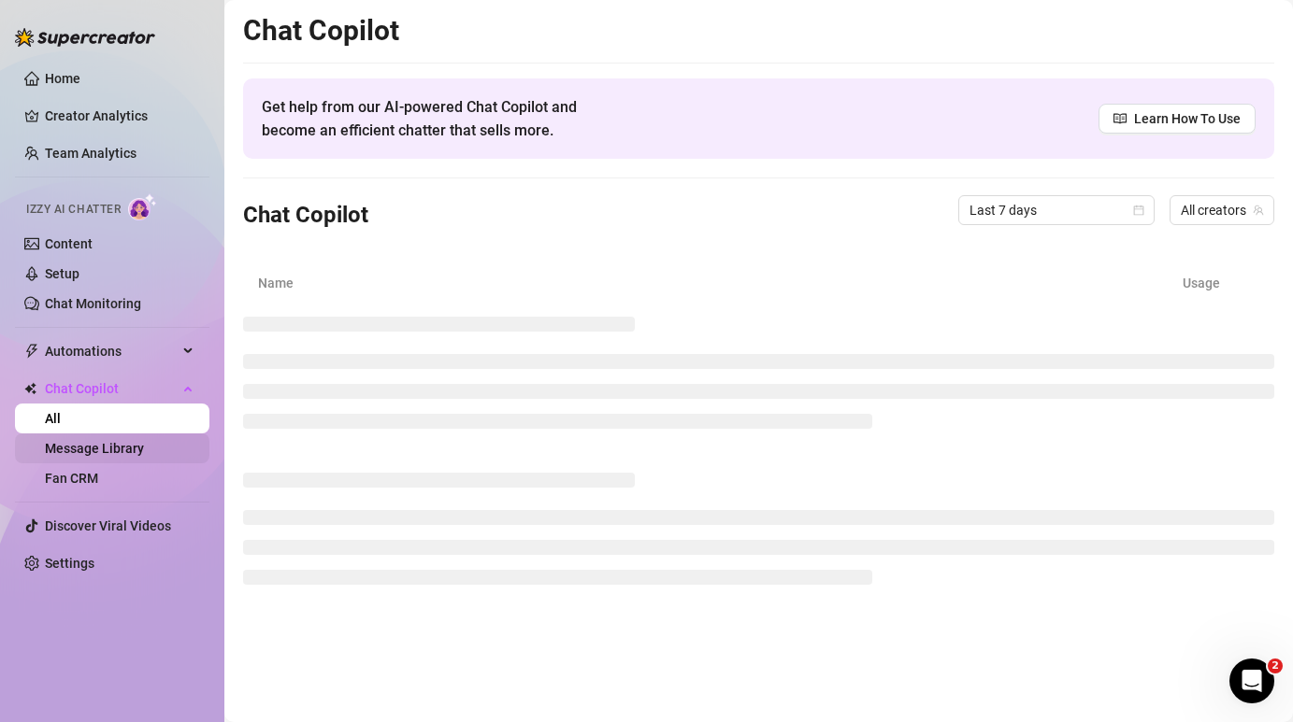
click at [137, 454] on link "Message Library" at bounding box center [94, 448] width 99 height 15
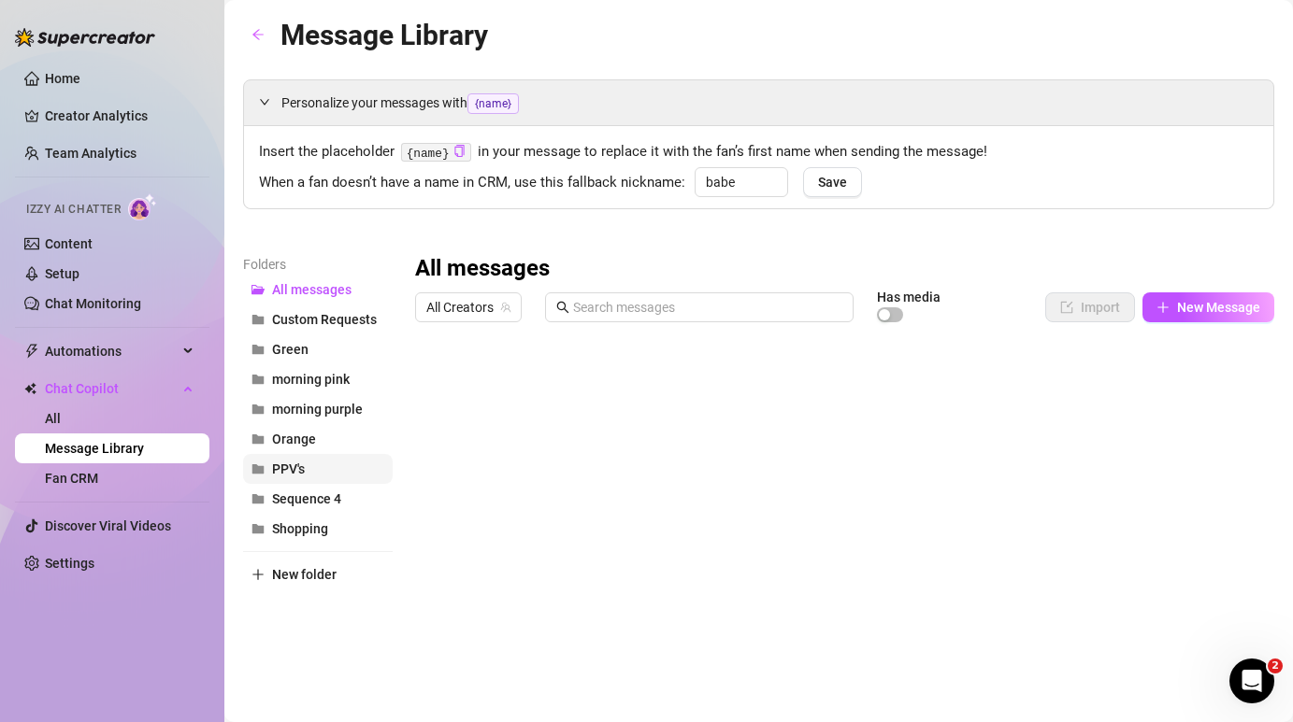
click at [293, 465] on span "PPV's" at bounding box center [288, 469] width 33 height 15
click at [511, 377] on div at bounding box center [837, 539] width 845 height 417
click at [533, 382] on div at bounding box center [837, 539] width 845 height 417
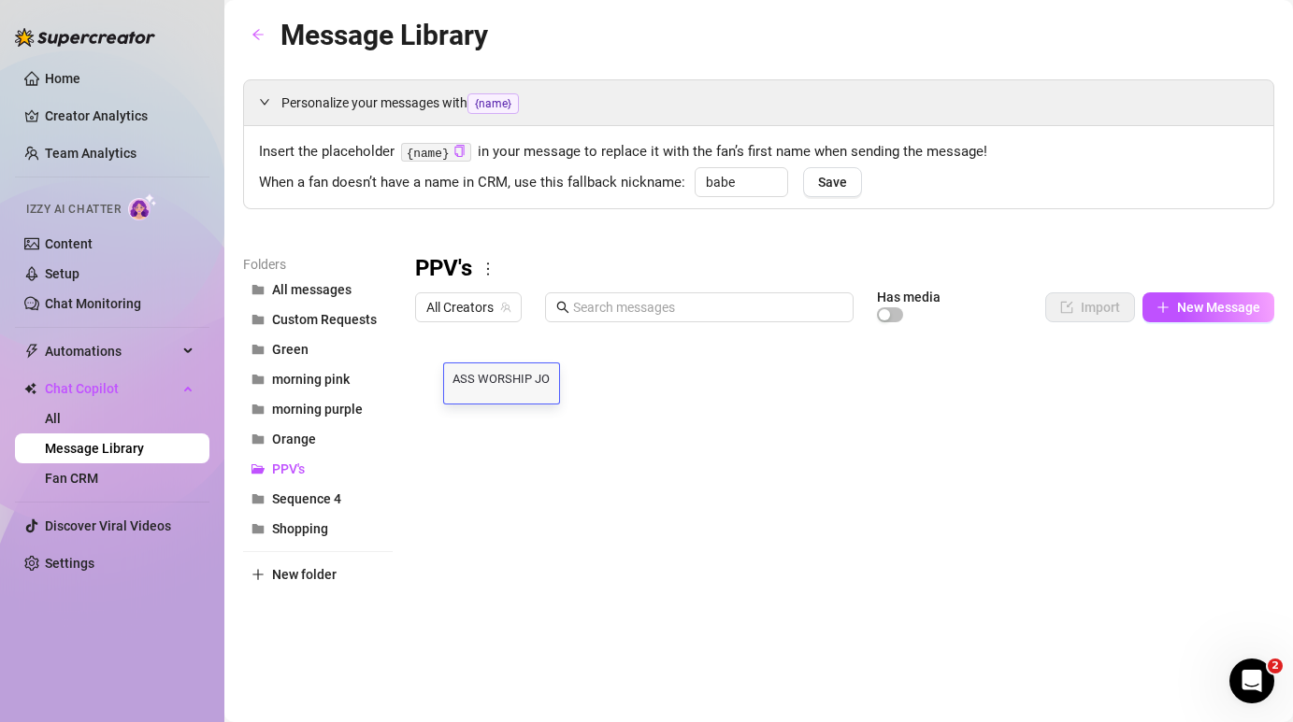
type textarea "ASS WORSHIP [DEMOGRAPHIC_DATA]"
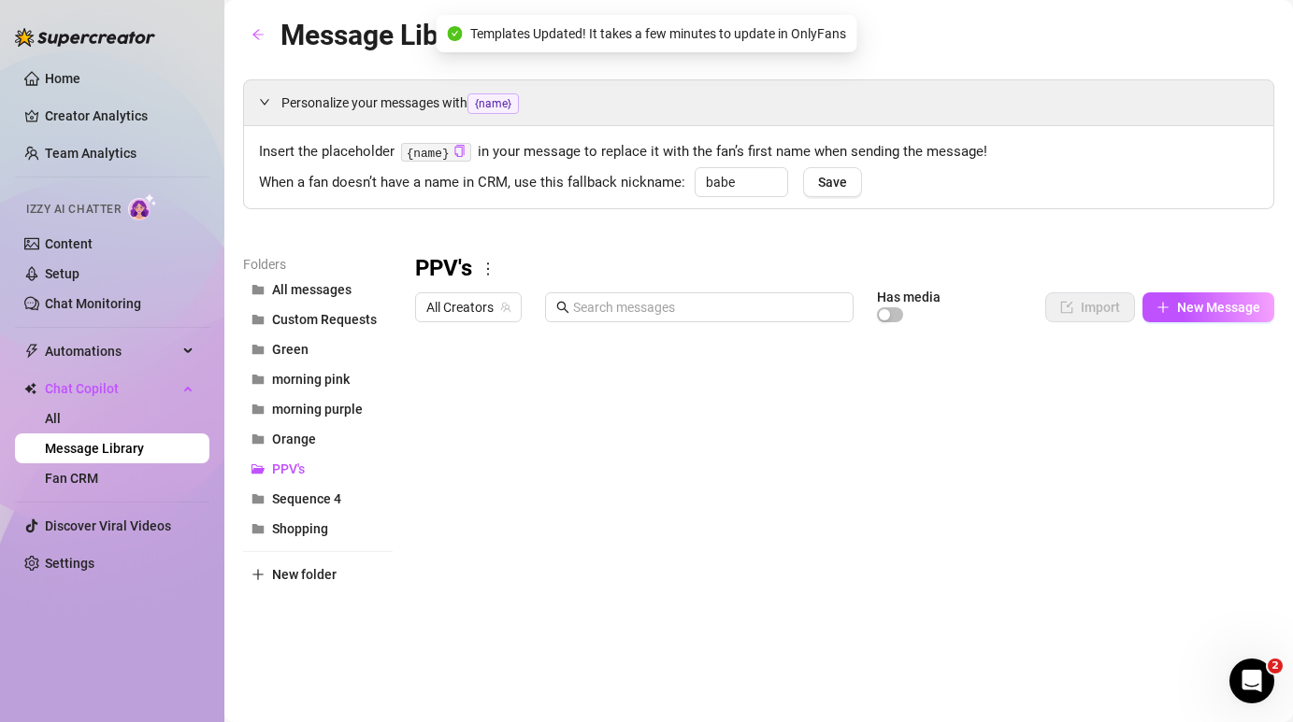
click at [326, 211] on div "Personalize your messages with {name} Insert the placeholder {name} in your mes…" at bounding box center [758, 413] width 1031 height 668
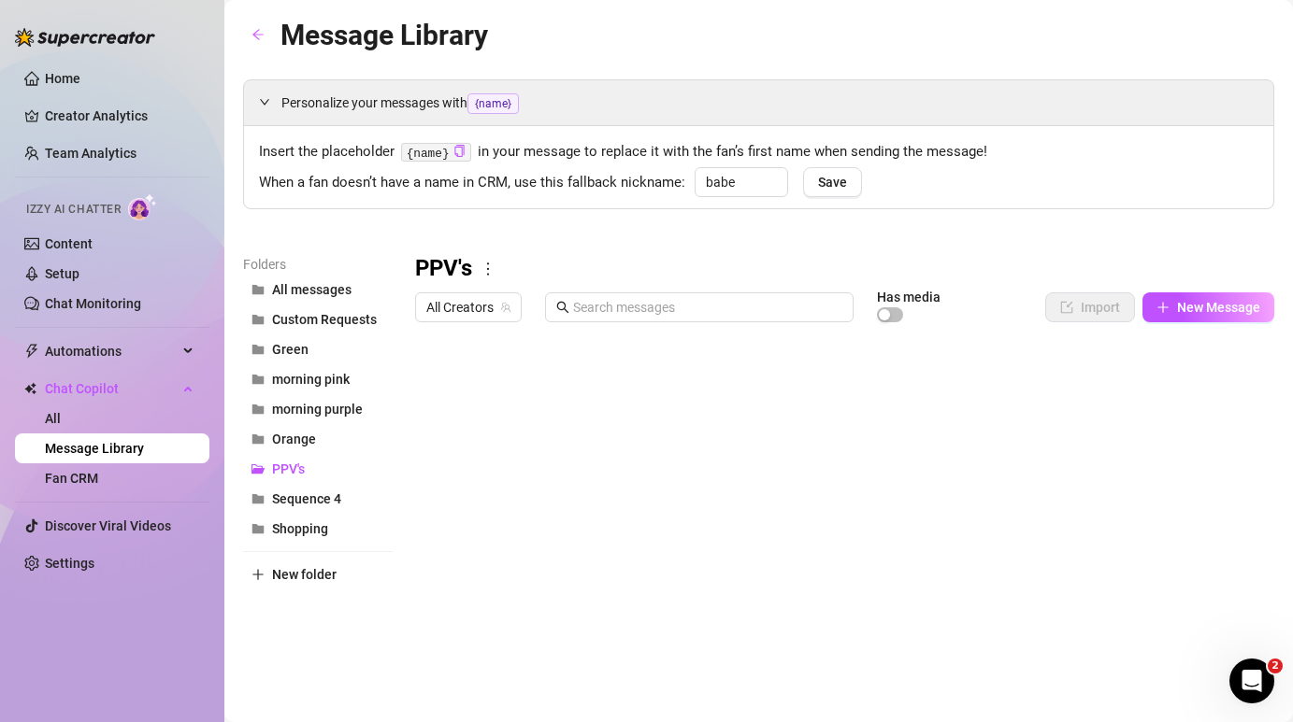
click at [627, 642] on div at bounding box center [837, 539] width 845 height 417
click at [1020, 641] on div at bounding box center [837, 539] width 845 height 417
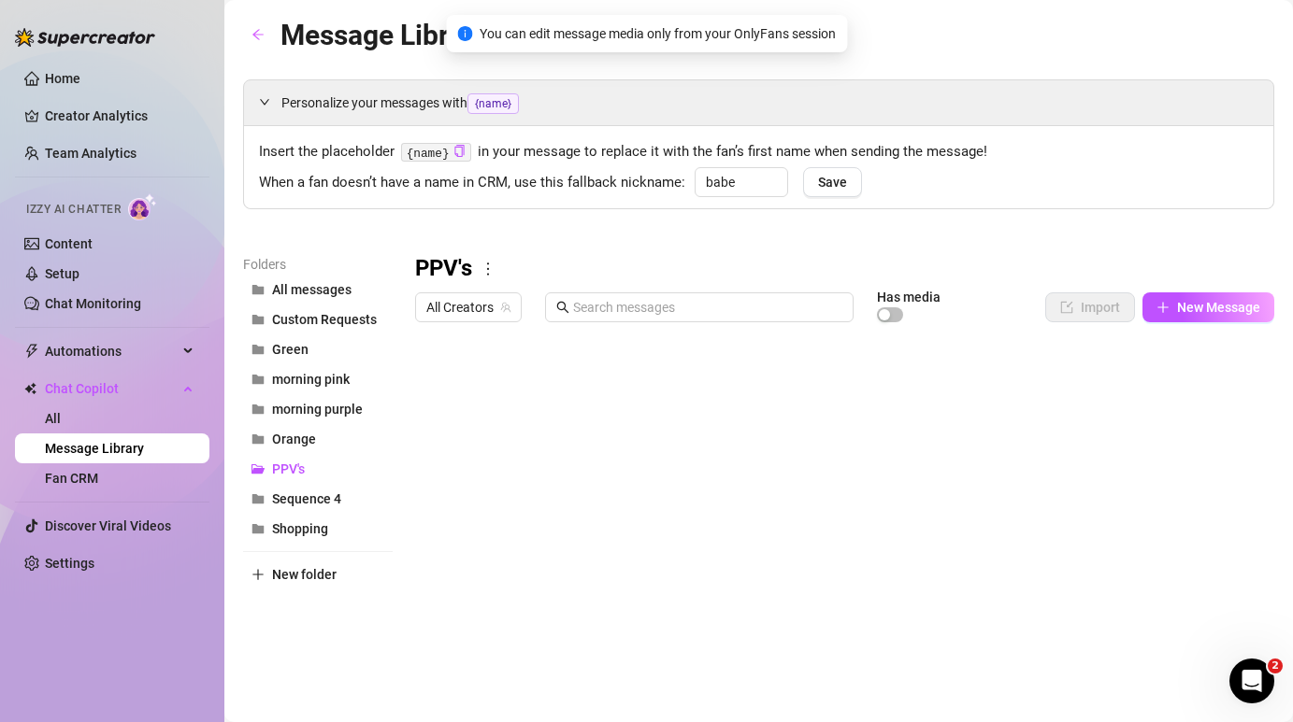
click at [1022, 643] on div at bounding box center [837, 539] width 845 height 417
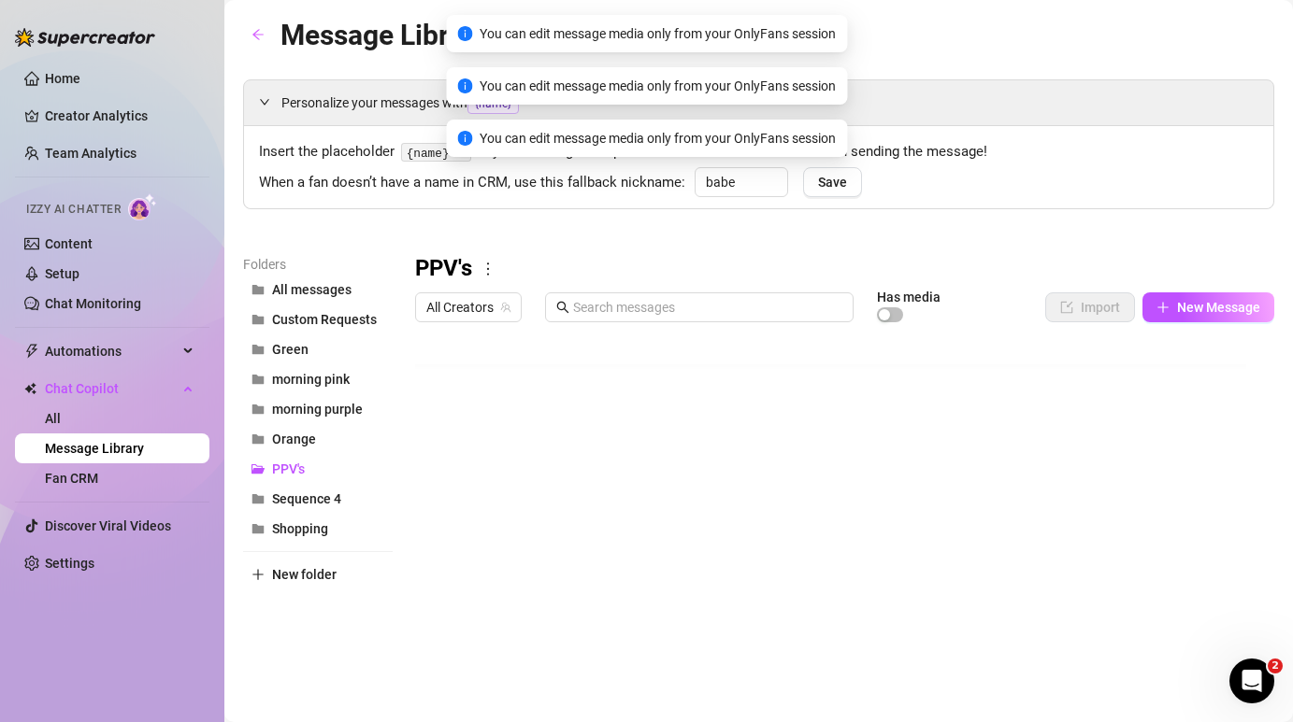
scroll to position [14, 0]
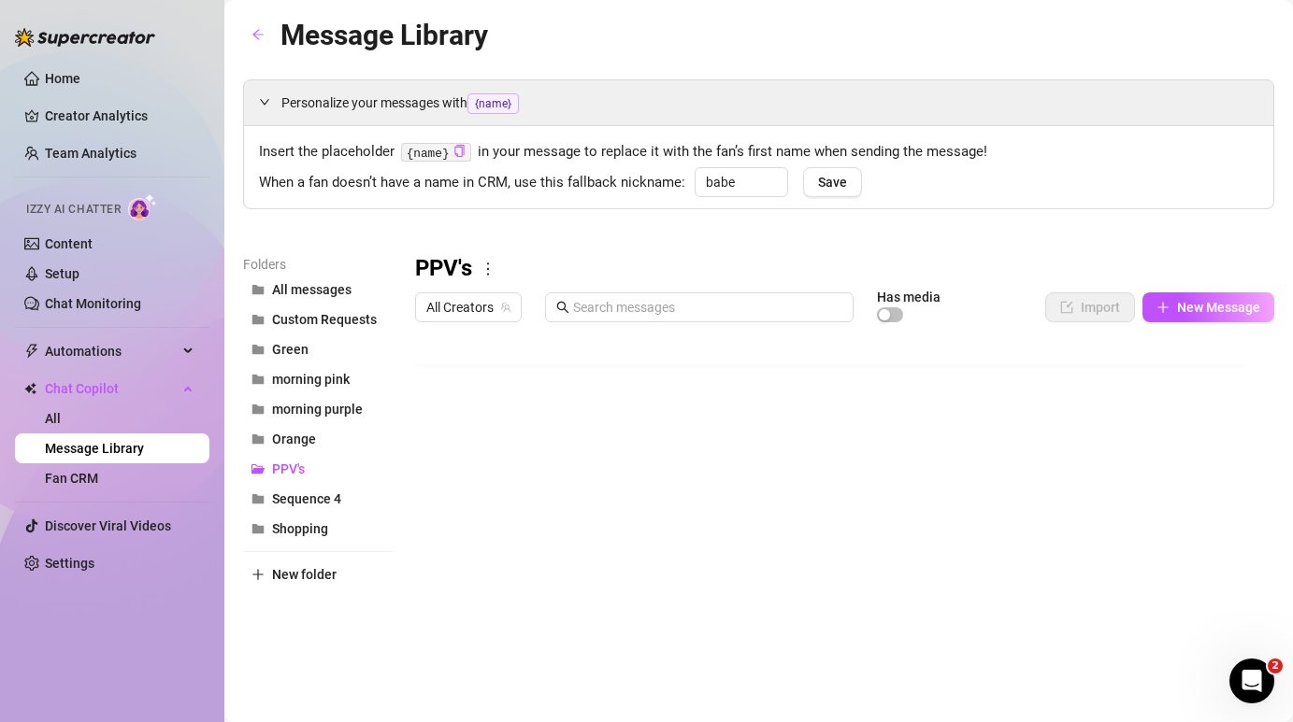
click at [1194, 627] on div at bounding box center [837, 539] width 845 height 417
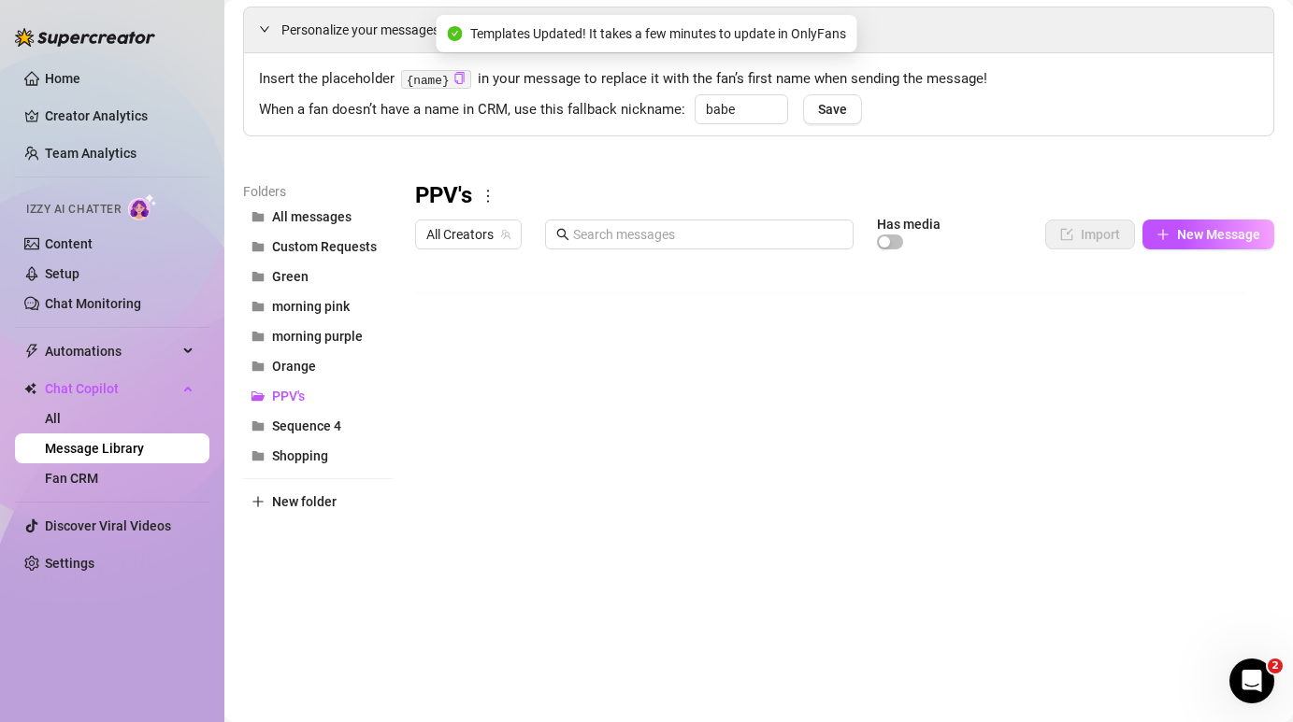
scroll to position [81, 0]
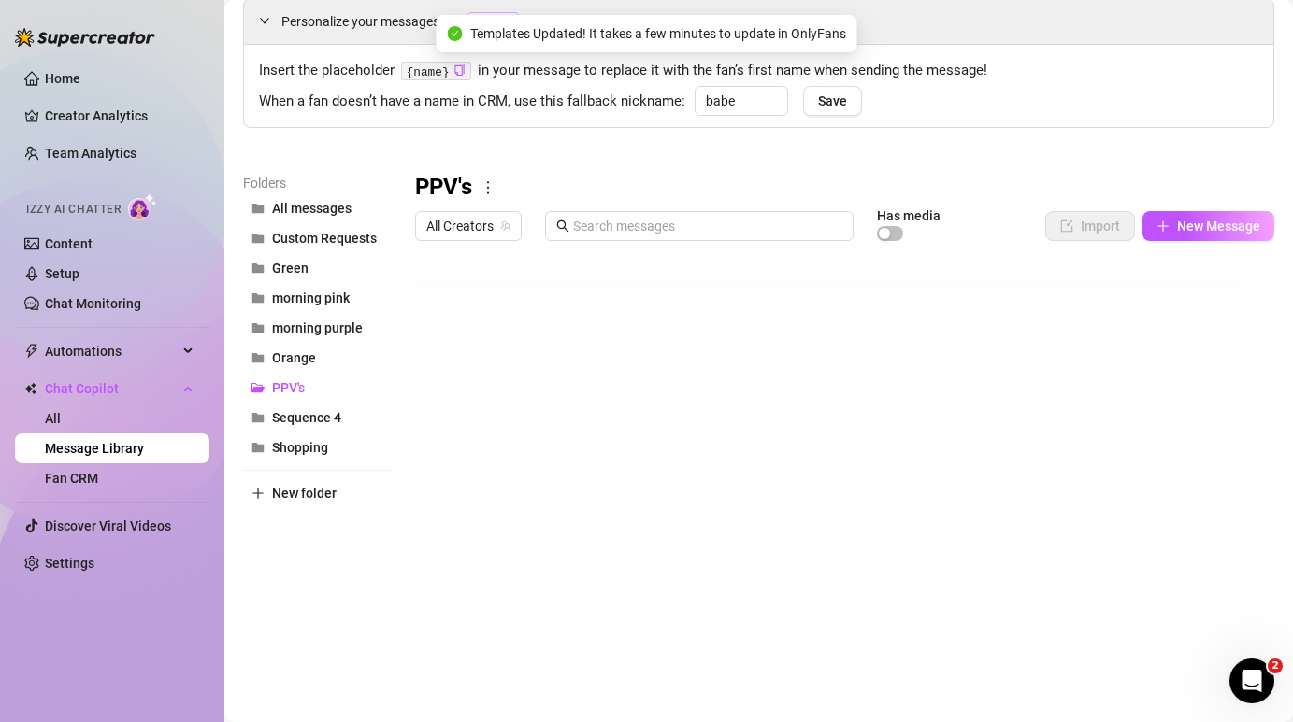
click at [1201, 549] on div at bounding box center [837, 458] width 845 height 417
click at [419, 554] on div at bounding box center [837, 458] width 845 height 417
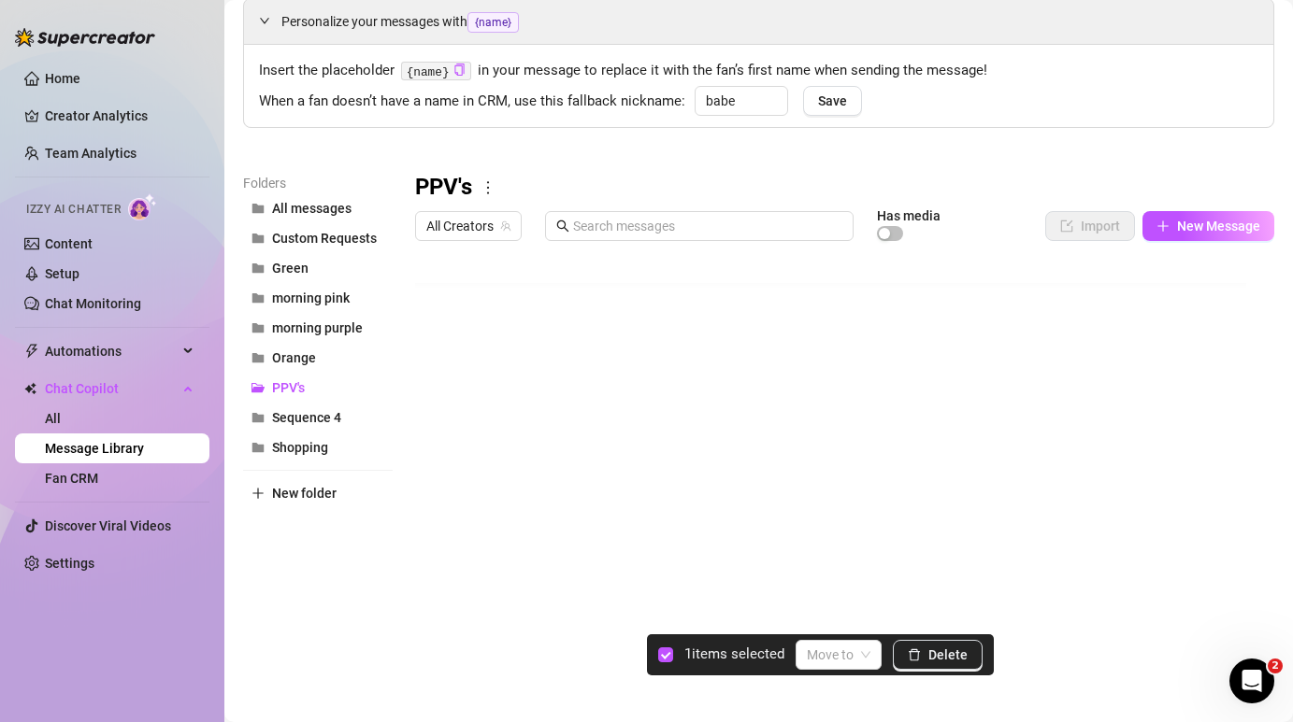
click at [428, 551] on div at bounding box center [837, 458] width 845 height 417
click at [965, 648] on span "Delete" at bounding box center [947, 655] width 39 height 15
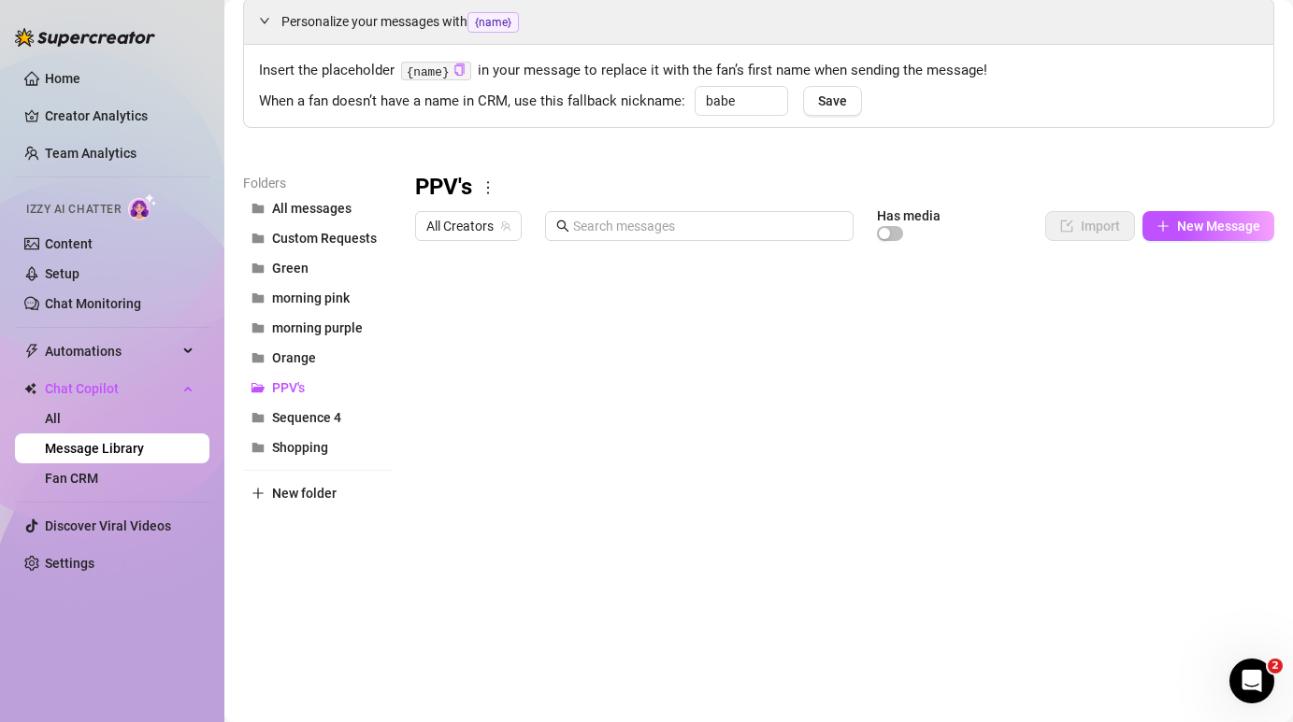
scroll to position [0, 0]
